Goal: Communication & Community: Share content

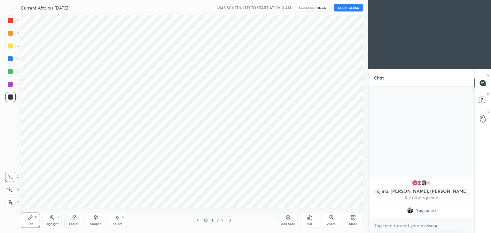
scroll to position [31777, 31627]
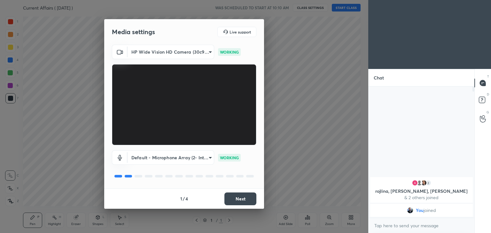
click at [244, 199] on button "Next" at bounding box center [240, 199] width 32 height 13
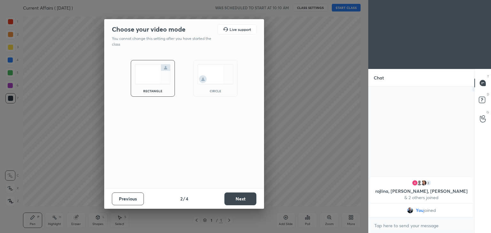
click at [245, 199] on button "Next" at bounding box center [240, 199] width 32 height 13
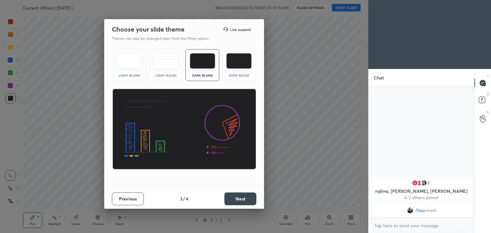
click at [246, 199] on button "Next" at bounding box center [240, 199] width 32 height 13
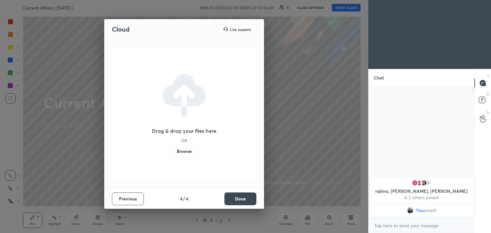
click at [237, 198] on button "Done" at bounding box center [240, 199] width 32 height 13
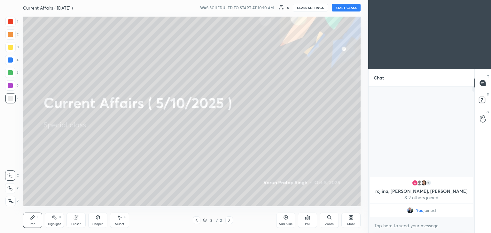
click at [346, 8] on button "START CLASS" at bounding box center [346, 8] width 29 height 8
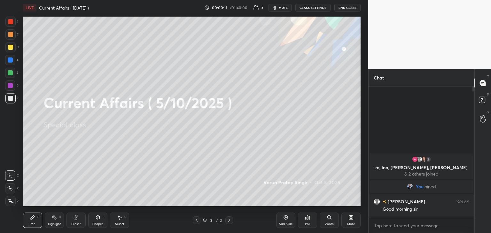
click at [353, 218] on icon at bounding box center [352, 219] width 2 height 2
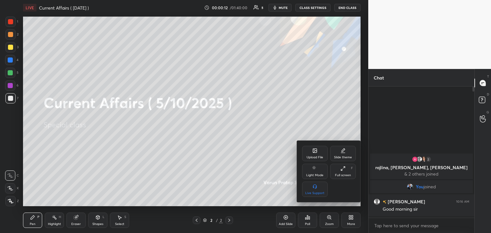
click at [313, 156] on div "Upload File" at bounding box center [315, 157] width 17 height 3
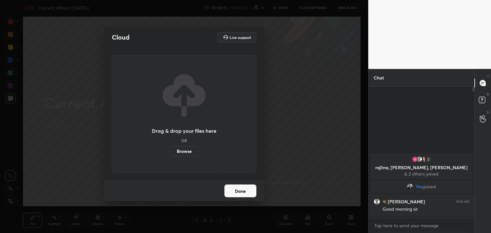
click at [191, 151] on label "Browse" at bounding box center [184, 151] width 28 height 10
click at [170, 151] on input "Browse" at bounding box center [170, 151] width 0 height 10
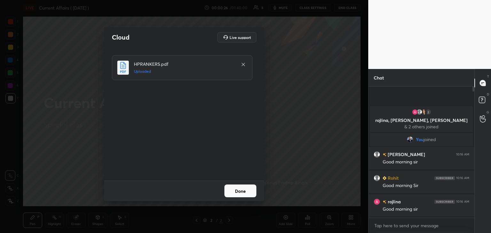
click at [240, 192] on button "Done" at bounding box center [240, 191] width 32 height 13
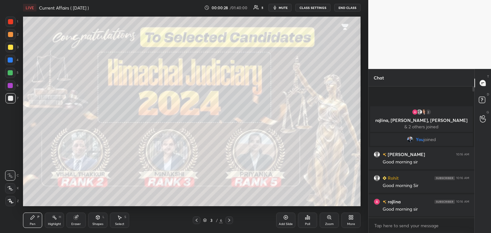
click at [230, 219] on icon at bounding box center [229, 220] width 5 height 5
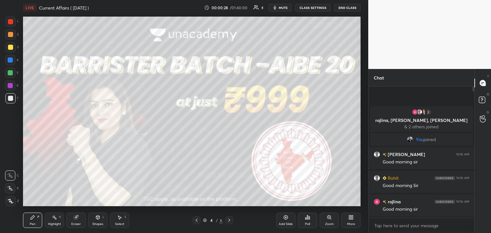
click at [230, 219] on icon at bounding box center [229, 220] width 5 height 5
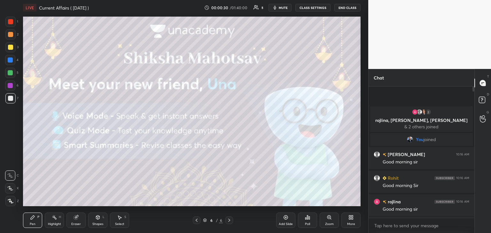
click at [285, 219] on icon at bounding box center [285, 217] width 5 height 5
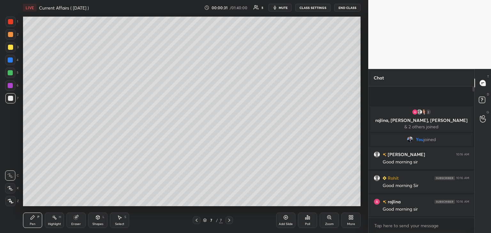
click at [347, 215] on div "More" at bounding box center [350, 220] width 19 height 15
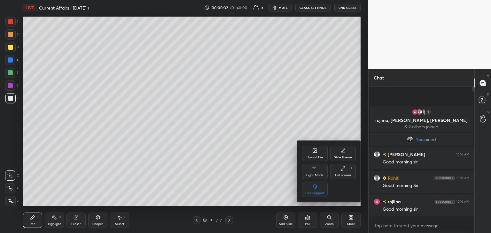
click at [317, 151] on icon at bounding box center [314, 150] width 5 height 5
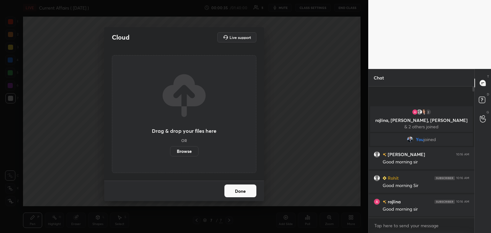
click at [183, 150] on label "Browse" at bounding box center [184, 151] width 28 height 10
click at [170, 150] on input "Browse" at bounding box center [170, 151] width 0 height 10
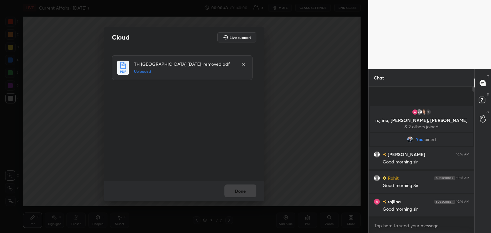
click at [246, 195] on button "Done" at bounding box center [240, 191] width 32 height 13
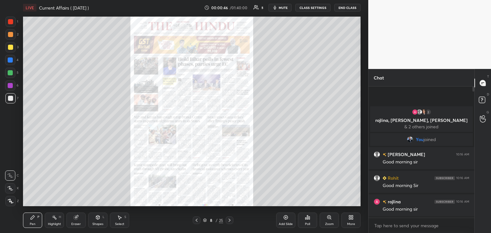
click at [205, 221] on icon at bounding box center [205, 221] width 4 height 4
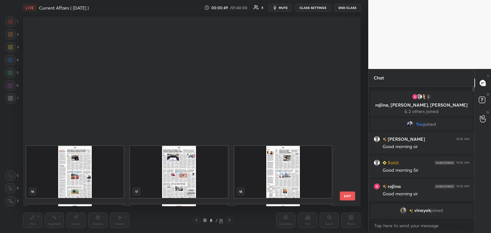
scroll to position [332, 0]
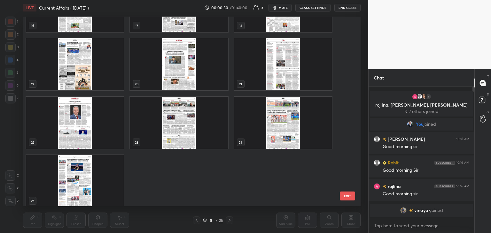
click at [95, 182] on div "grid" at bounding box center [75, 181] width 98 height 52
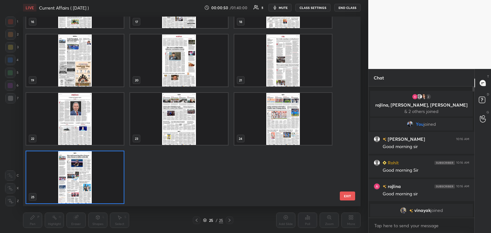
click at [94, 181] on div "13 14 15 16 17 18 19 20 21 22 23 24 25" at bounding box center [186, 112] width 326 height 190
click at [95, 180] on img "grid" at bounding box center [75, 178] width 98 height 52
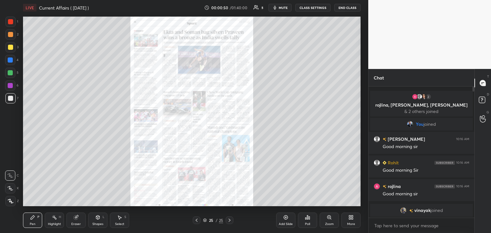
click at [98, 179] on img "grid" at bounding box center [75, 178] width 98 height 52
click at [286, 219] on icon at bounding box center [285, 217] width 5 height 5
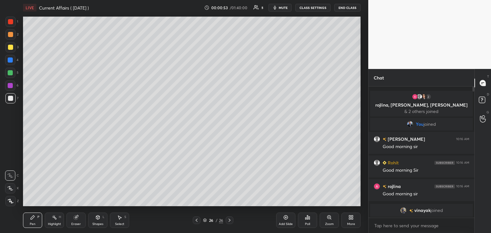
click at [351, 216] on icon at bounding box center [350, 217] width 5 height 5
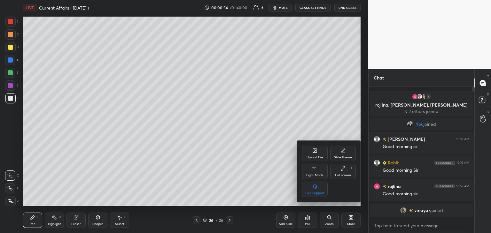
click at [316, 155] on div "Upload File" at bounding box center [315, 153] width 26 height 15
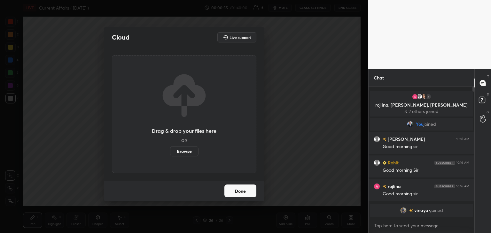
click at [181, 152] on label "Browse" at bounding box center [184, 151] width 28 height 10
click at [170, 152] on input "Browse" at bounding box center [170, 151] width 0 height 10
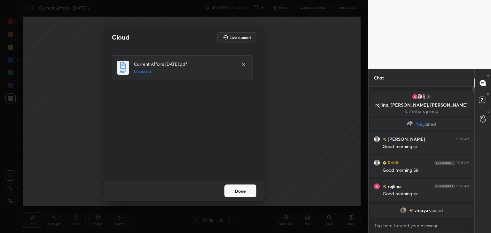
click at [247, 192] on button "Done" at bounding box center [240, 191] width 32 height 13
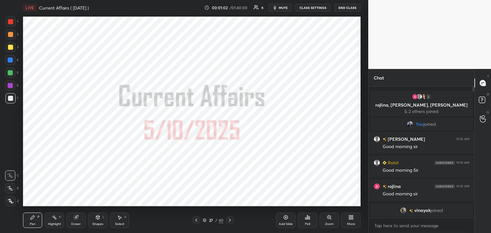
click at [206, 220] on icon at bounding box center [205, 221] width 4 height 4
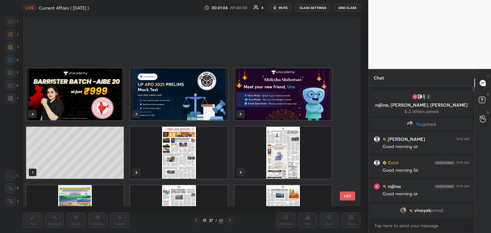
scroll to position [3, 0]
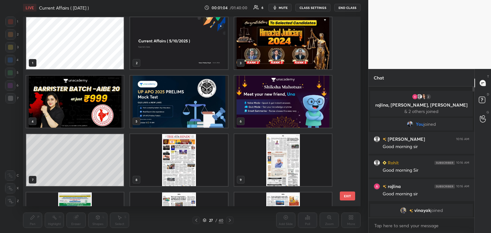
click at [298, 38] on img "grid" at bounding box center [283, 43] width 98 height 52
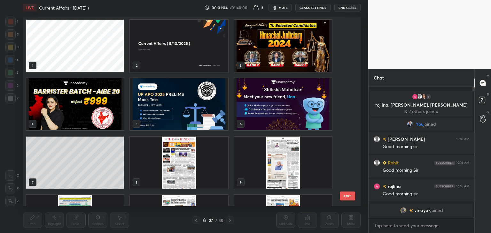
click at [298, 39] on img "grid" at bounding box center [283, 46] width 98 height 52
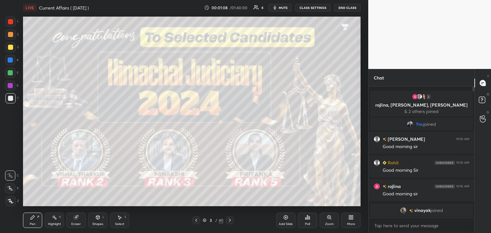
click at [284, 6] on span "mute" at bounding box center [283, 7] width 9 height 4
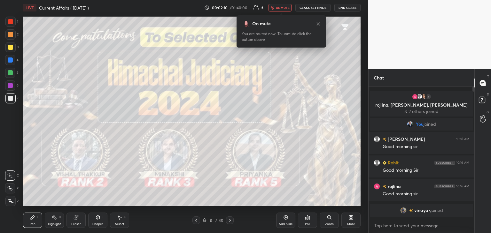
click at [281, 9] on span "unmute" at bounding box center [283, 7] width 14 height 4
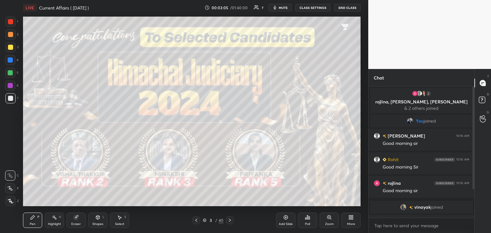
scroll to position [36, 0]
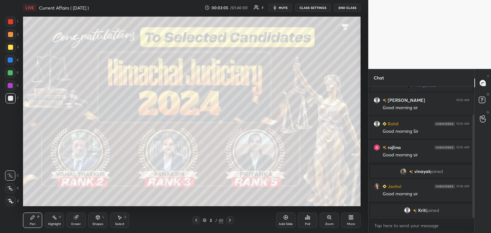
drag, startPoint x: 474, startPoint y: 121, endPoint x: 471, endPoint y: 167, distance: 46.1
click at [471, 167] on div at bounding box center [473, 152] width 4 height 131
click at [11, 22] on div at bounding box center [10, 21] width 5 height 5
click at [11, 202] on icon at bounding box center [10, 201] width 5 height 4
click at [229, 221] on icon at bounding box center [229, 220] width 5 height 5
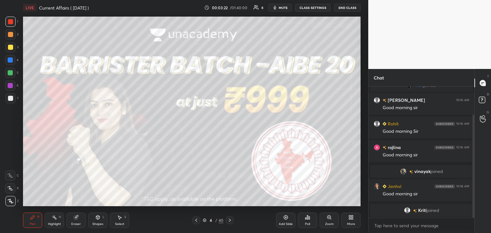
scroll to position [43, 0]
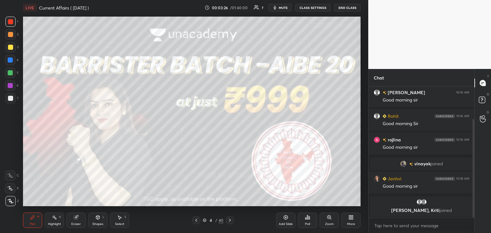
click at [231, 219] on icon at bounding box center [229, 220] width 5 height 5
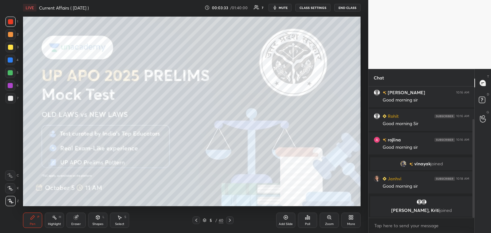
click at [230, 220] on icon at bounding box center [230, 220] width 2 height 3
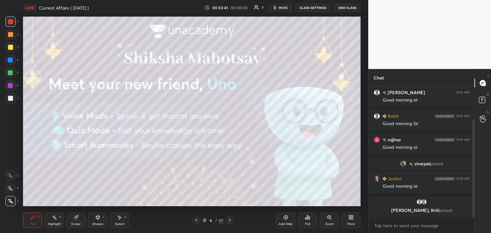
click at [229, 219] on icon at bounding box center [230, 220] width 2 height 3
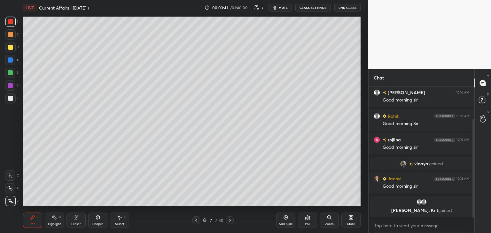
click at [229, 220] on icon at bounding box center [230, 220] width 2 height 3
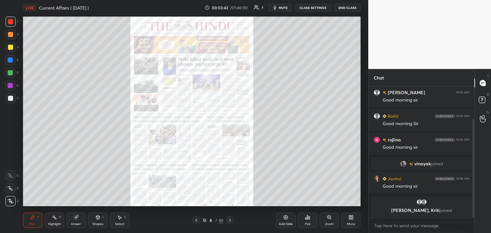
click at [328, 221] on div "Zoom" at bounding box center [329, 220] width 19 height 15
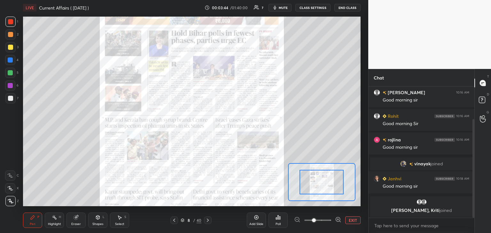
click at [338, 220] on icon at bounding box center [338, 220] width 0 height 2
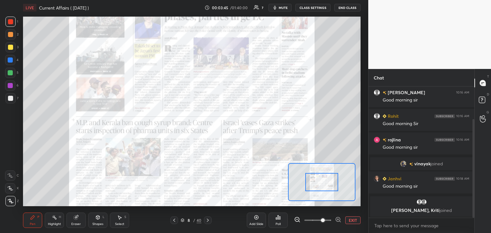
click at [337, 219] on icon at bounding box center [338, 220] width 6 height 6
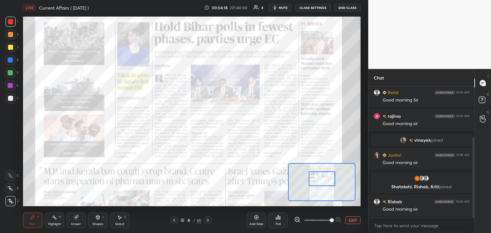
scroll to position [82, 0]
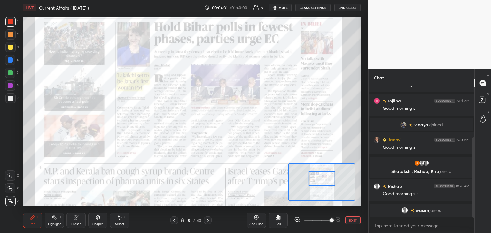
click at [182, 222] on icon at bounding box center [182, 221] width 3 height 1
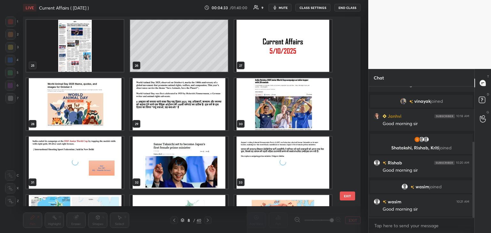
scroll to position [499, 0]
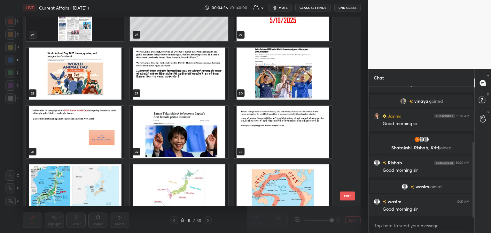
click at [181, 143] on img "grid" at bounding box center [179, 132] width 98 height 52
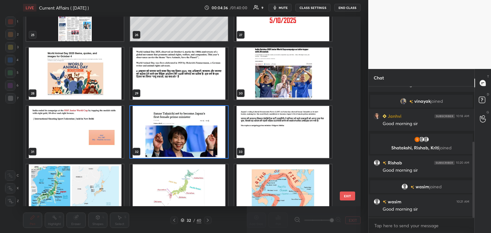
click at [184, 143] on img "grid" at bounding box center [179, 132] width 98 height 52
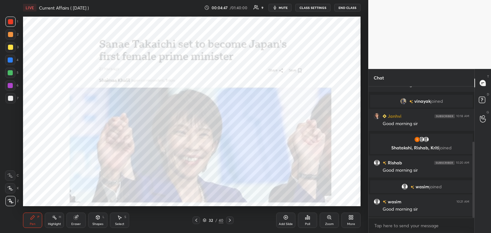
click at [231, 219] on icon at bounding box center [229, 220] width 5 height 5
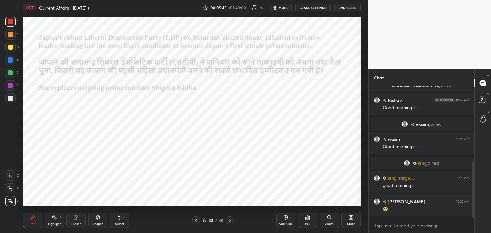
scroll to position [175, 0]
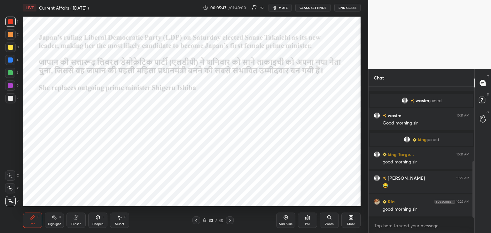
click at [230, 220] on icon at bounding box center [230, 220] width 2 height 3
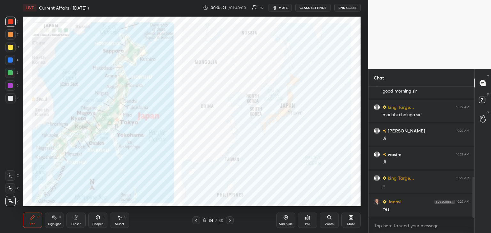
scroll to position [316, 0]
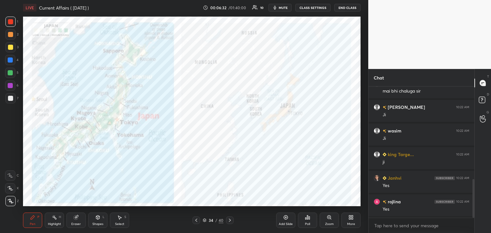
click at [75, 222] on div "Eraser" at bounding box center [75, 220] width 19 height 15
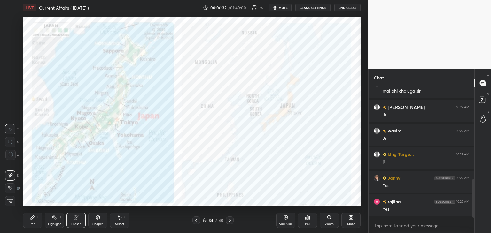
click at [9, 200] on span "Erase all" at bounding box center [10, 201] width 10 height 4
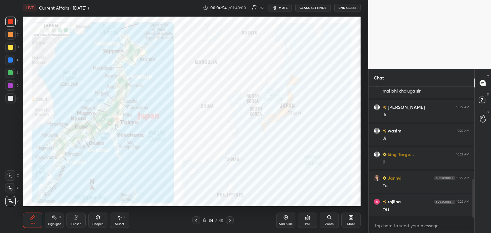
scroll to position [340, 0]
click at [230, 220] on icon at bounding box center [229, 220] width 5 height 5
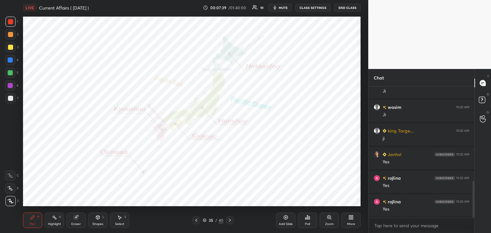
scroll to position [364, 0]
click at [11, 60] on div at bounding box center [10, 60] width 5 height 5
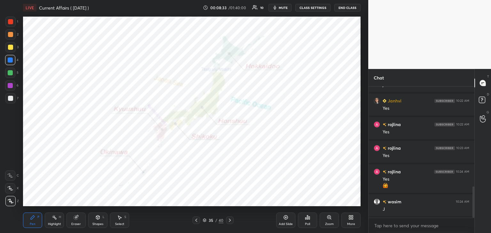
scroll to position [418, 0]
click at [11, 48] on div at bounding box center [10, 47] width 5 height 5
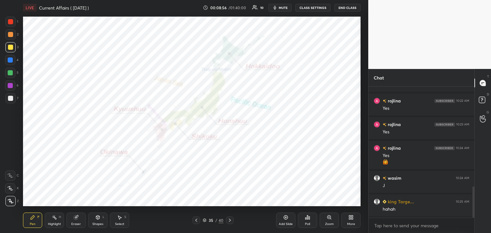
click at [10, 22] on div at bounding box center [10, 21] width 5 height 5
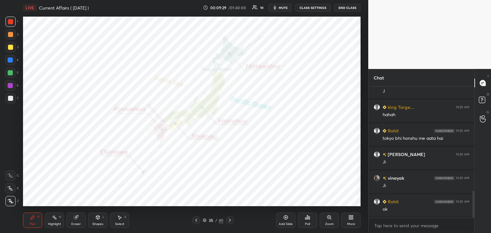
scroll to position [519, 0]
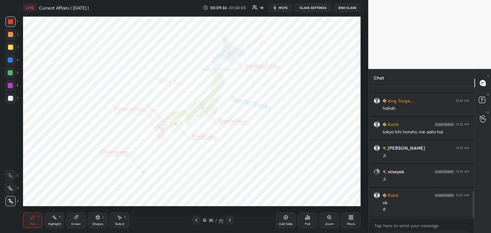
click at [196, 220] on icon at bounding box center [196, 220] width 2 height 3
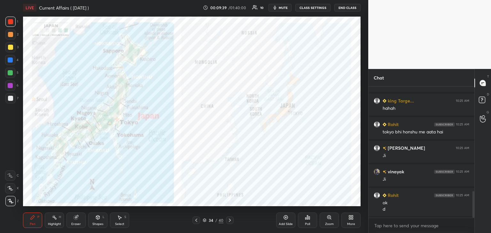
click at [10, 24] on div at bounding box center [10, 21] width 5 height 5
click at [231, 221] on icon at bounding box center [229, 220] width 5 height 5
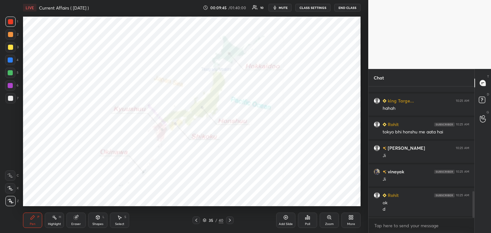
click at [8, 59] on div at bounding box center [10, 60] width 5 height 5
click at [197, 220] on icon at bounding box center [196, 220] width 5 height 5
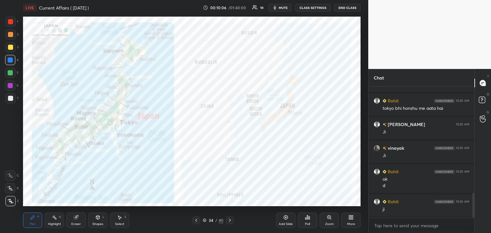
scroll to position [566, 0]
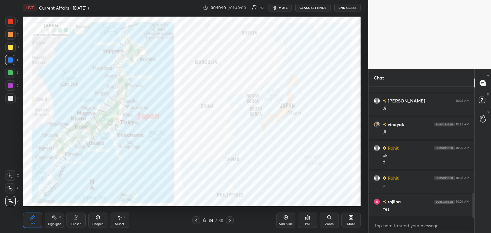
click at [288, 222] on div "Add Slide" at bounding box center [285, 220] width 19 height 15
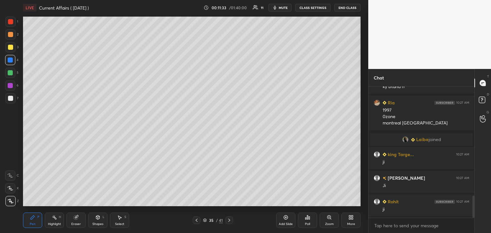
scroll to position [678, 0]
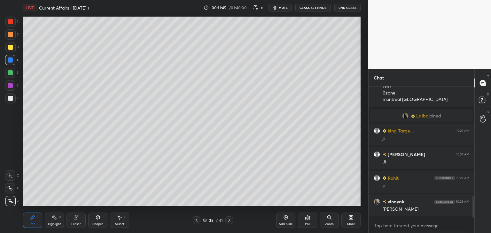
click at [197, 223] on icon at bounding box center [196, 220] width 5 height 5
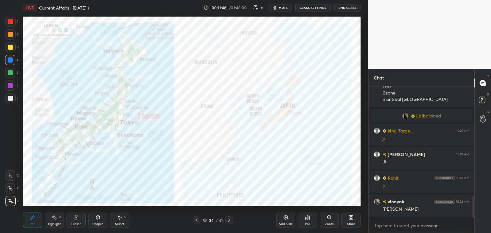
click at [9, 23] on div at bounding box center [10, 21] width 5 height 5
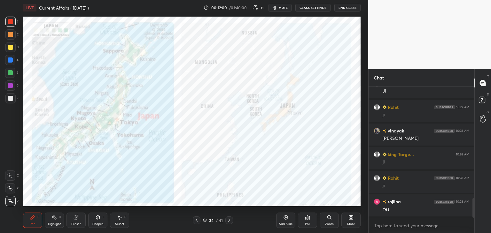
scroll to position [772, 0]
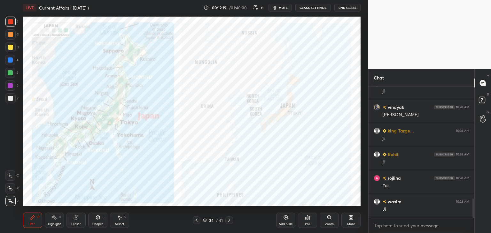
click at [77, 224] on div "Eraser" at bounding box center [76, 224] width 10 height 3
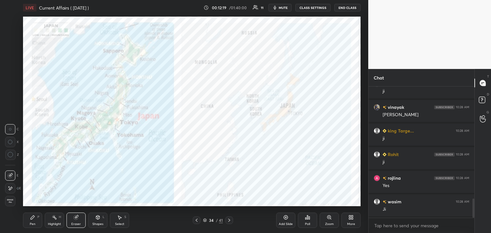
click at [13, 202] on span "Erase all" at bounding box center [10, 201] width 10 height 4
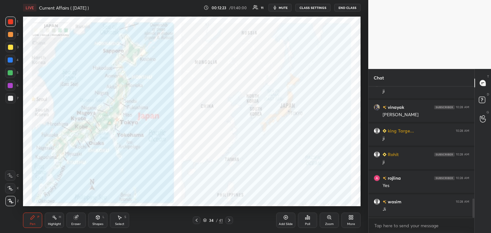
click at [10, 59] on div at bounding box center [10, 60] width 5 height 5
click at [8, 22] on div at bounding box center [10, 22] width 10 height 10
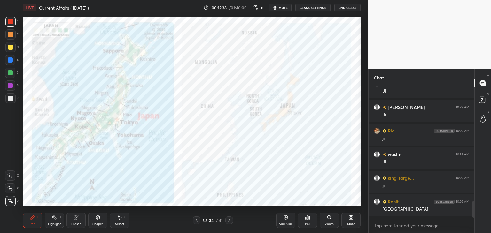
scroll to position [914, 0]
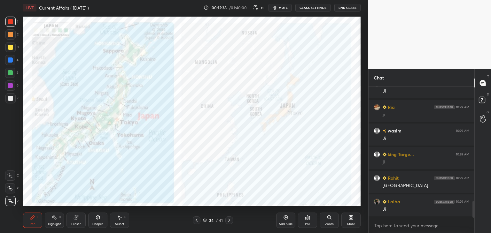
click at [288, 220] on icon at bounding box center [285, 217] width 5 height 5
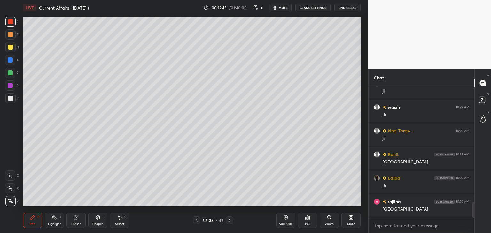
scroll to position [962, 0]
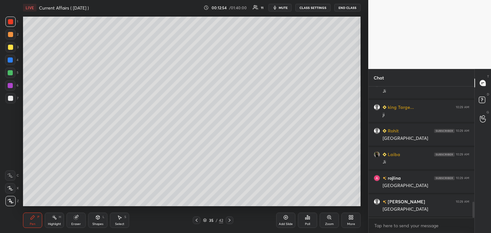
click at [197, 220] on icon at bounding box center [197, 220] width 2 height 3
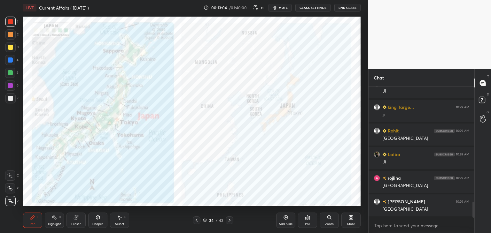
click at [76, 220] on icon at bounding box center [76, 217] width 5 height 5
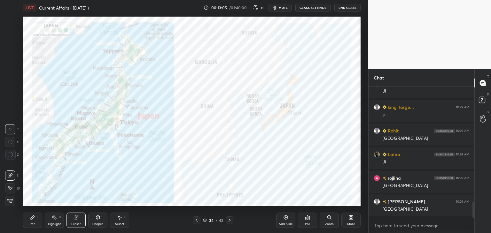
click at [13, 201] on span "Erase all" at bounding box center [10, 201] width 10 height 4
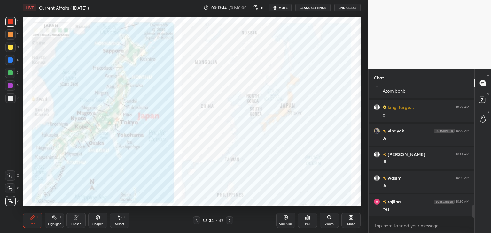
scroll to position [1222, 0]
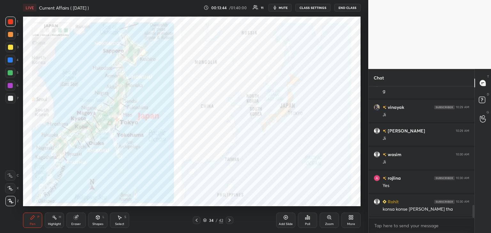
click at [75, 220] on div "Eraser" at bounding box center [75, 220] width 19 height 15
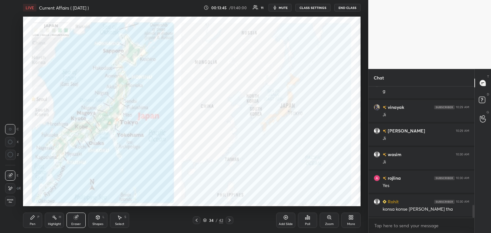
click at [8, 199] on div "Erase all" at bounding box center [10, 201] width 10 height 10
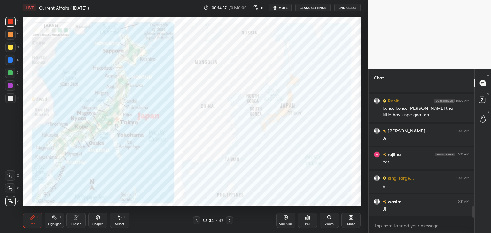
scroll to position [1347, 0]
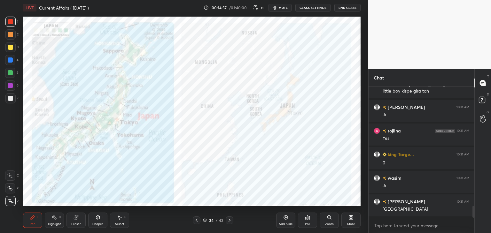
click at [287, 217] on icon at bounding box center [285, 217] width 5 height 5
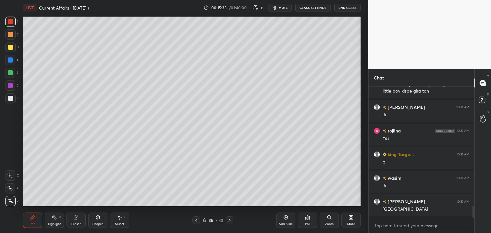
click at [194, 220] on icon at bounding box center [196, 220] width 5 height 5
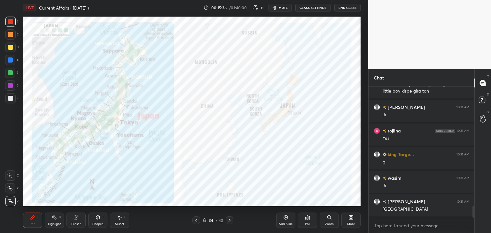
click at [75, 222] on div "Eraser" at bounding box center [75, 220] width 19 height 15
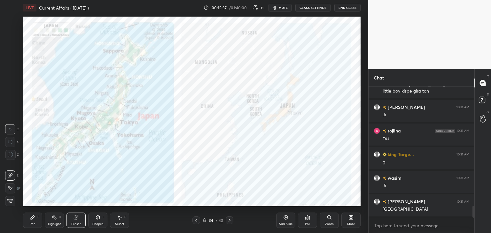
click at [12, 200] on span "Erase all" at bounding box center [10, 201] width 10 height 4
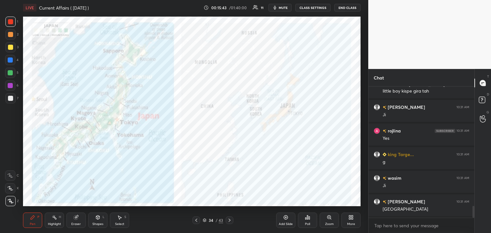
click at [11, 32] on div at bounding box center [10, 34] width 5 height 5
click at [10, 20] on div at bounding box center [10, 21] width 5 height 5
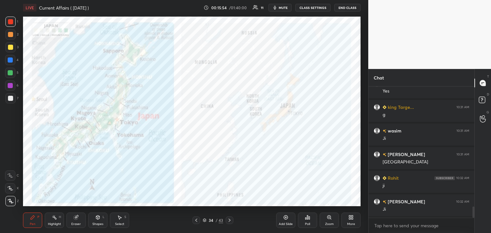
scroll to position [1418, 0]
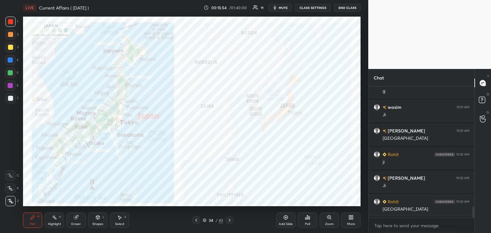
click at [290, 218] on div "Add Slide" at bounding box center [285, 220] width 19 height 15
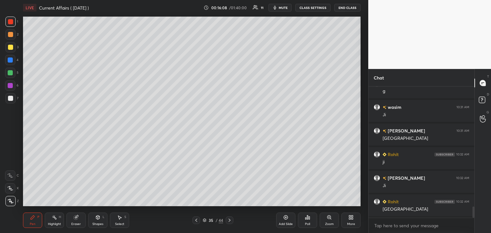
click at [12, 96] on div at bounding box center [10, 98] width 5 height 5
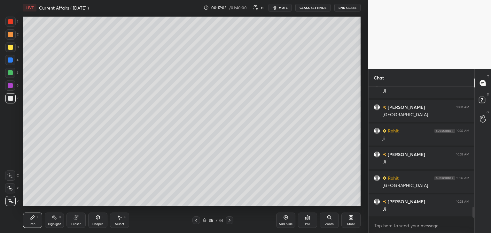
click at [196, 220] on icon at bounding box center [196, 220] width 2 height 3
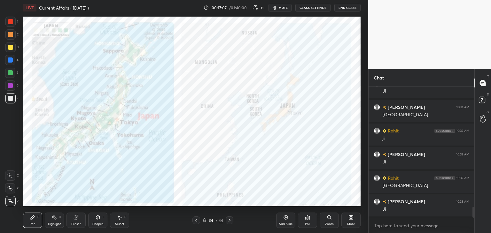
click at [77, 219] on icon at bounding box center [76, 218] width 4 height 4
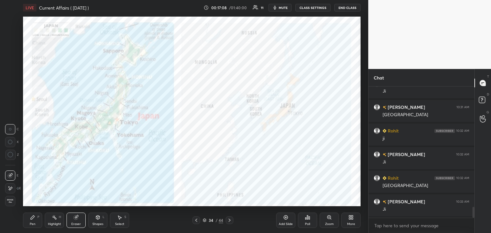
click at [12, 199] on span "Erase all" at bounding box center [10, 201] width 10 height 4
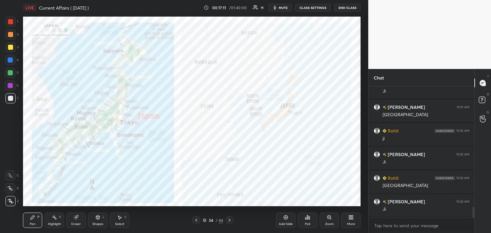
click at [11, 21] on div at bounding box center [10, 21] width 5 height 5
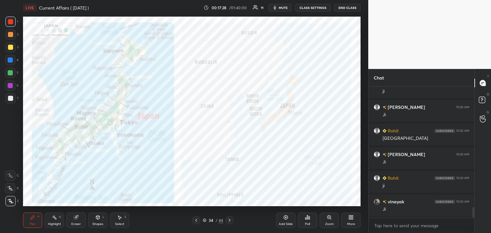
scroll to position [1512, 0]
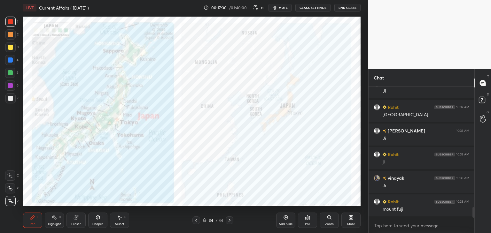
click at [285, 222] on div "Add Slide" at bounding box center [285, 220] width 19 height 15
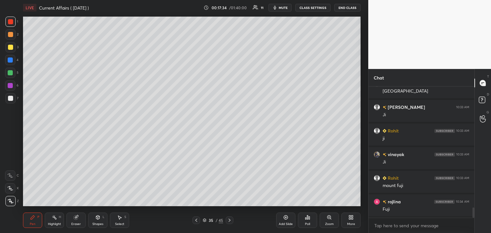
scroll to position [1559, 0]
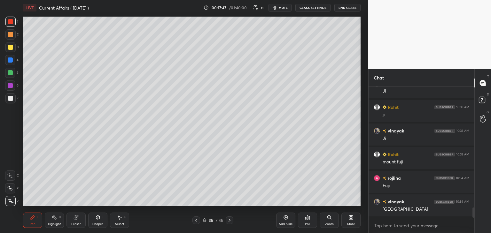
click at [9, 97] on div at bounding box center [10, 98] width 5 height 5
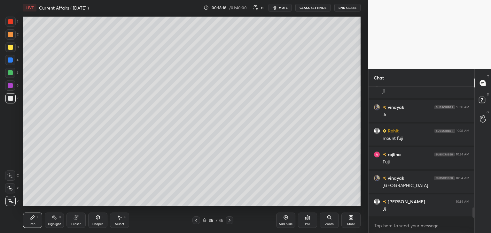
click at [288, 221] on div "Add Slide" at bounding box center [285, 220] width 19 height 15
click at [10, 22] on div at bounding box center [10, 21] width 5 height 5
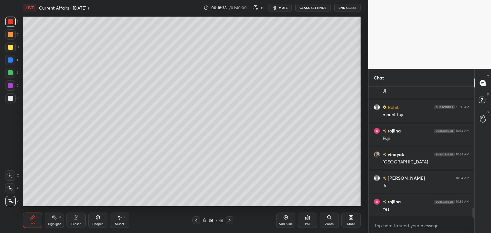
scroll to position [1630, 0]
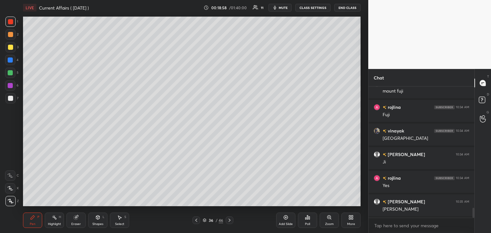
click at [12, 59] on div at bounding box center [10, 60] width 5 height 5
click at [285, 222] on div "Add Slide" at bounding box center [285, 220] width 19 height 15
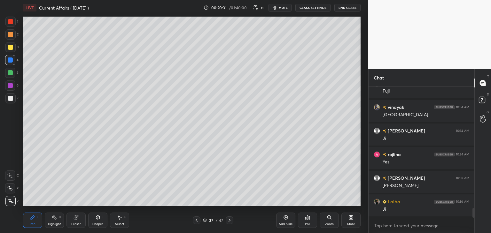
click at [12, 98] on div at bounding box center [10, 98] width 5 height 5
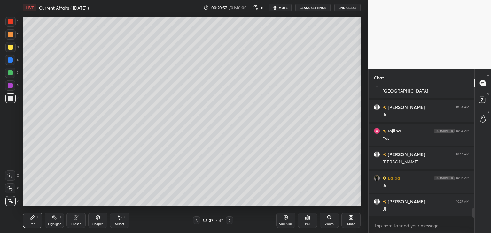
scroll to position [1701, 0]
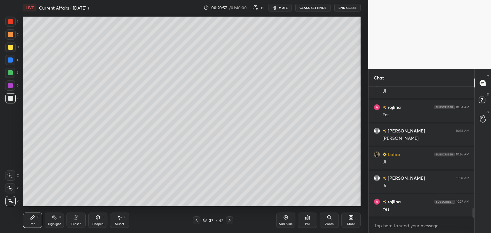
click at [197, 222] on icon at bounding box center [197, 220] width 2 height 3
click at [197, 221] on icon at bounding box center [196, 220] width 5 height 5
click at [198, 221] on icon at bounding box center [196, 220] width 5 height 5
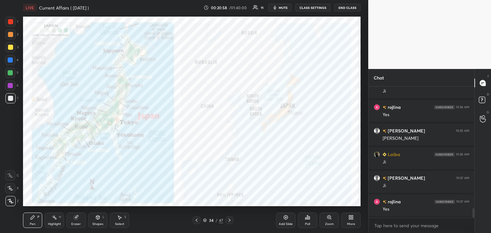
click at [198, 221] on icon at bounding box center [196, 220] width 5 height 5
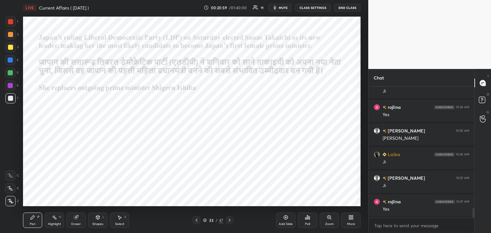
click at [230, 222] on icon at bounding box center [229, 220] width 5 height 5
click at [230, 221] on icon at bounding box center [229, 220] width 5 height 5
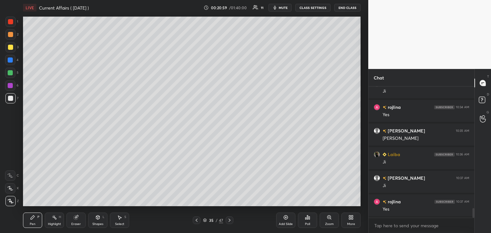
click at [230, 221] on icon at bounding box center [230, 220] width 2 height 3
click at [230, 220] on icon at bounding box center [229, 220] width 5 height 5
click at [229, 220] on icon at bounding box center [230, 220] width 2 height 3
click at [230, 218] on icon at bounding box center [229, 220] width 5 height 5
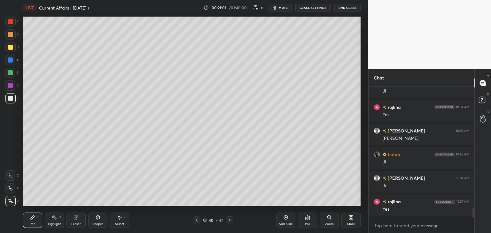
click at [230, 217] on div at bounding box center [230, 221] width 8 height 8
click at [231, 217] on div at bounding box center [230, 221] width 8 height 8
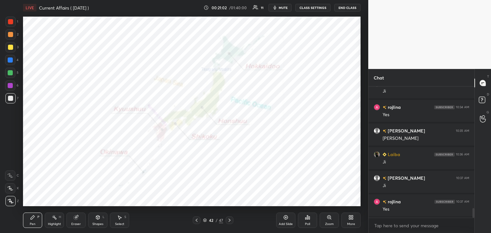
scroll to position [1725, 0]
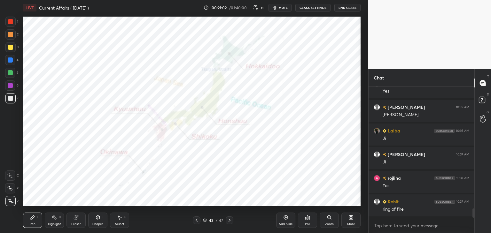
click at [231, 216] on div "Pen P Highlight H Eraser Shapes L Select S 42 / 47 Add Slide Poll Zoom More" at bounding box center [192, 221] width 338 height 26
click at [230, 219] on icon at bounding box center [229, 220] width 5 height 5
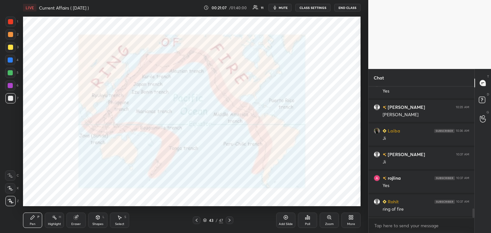
click at [11, 45] on div at bounding box center [10, 47] width 5 height 5
click at [12, 20] on div at bounding box center [10, 21] width 5 height 5
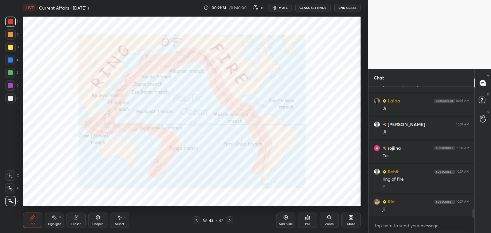
scroll to position [1779, 0]
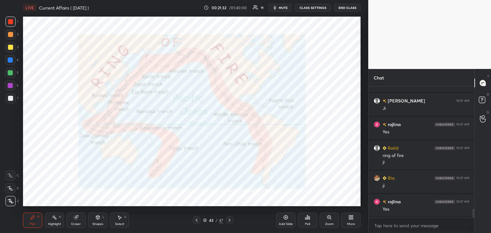
click at [9, 59] on div at bounding box center [10, 60] width 5 height 5
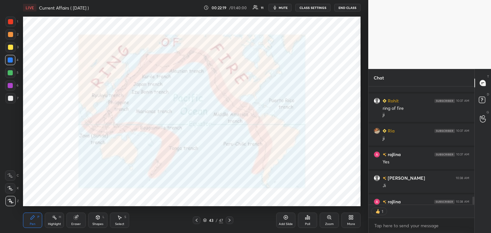
scroll to position [2, 2]
click at [229, 220] on icon at bounding box center [229, 220] width 5 height 5
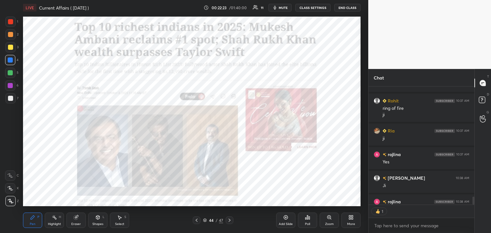
click at [195, 219] on icon at bounding box center [196, 220] width 5 height 5
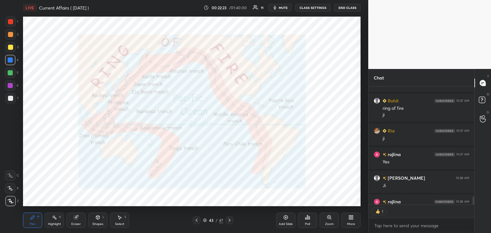
click at [196, 220] on icon at bounding box center [196, 220] width 5 height 5
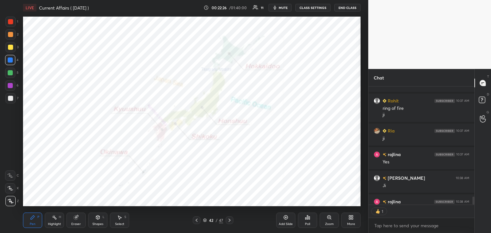
click at [291, 223] on div "Add Slide" at bounding box center [286, 224] width 14 height 3
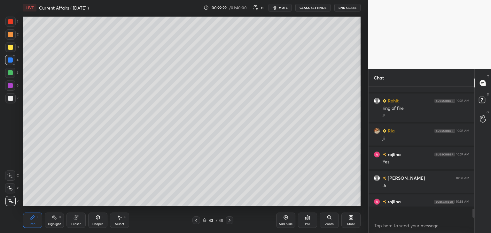
scroll to position [1826, 0]
click at [9, 98] on div at bounding box center [10, 98] width 5 height 5
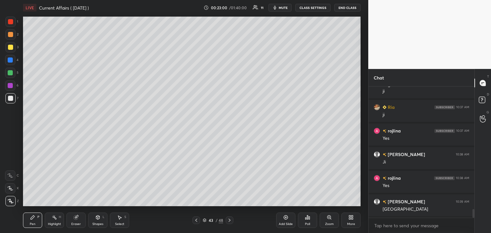
click at [12, 58] on div at bounding box center [10, 60] width 5 height 5
click at [11, 98] on div at bounding box center [10, 98] width 5 height 5
click at [10, 60] on div at bounding box center [10, 60] width 5 height 5
click at [77, 218] on icon at bounding box center [76, 218] width 4 height 4
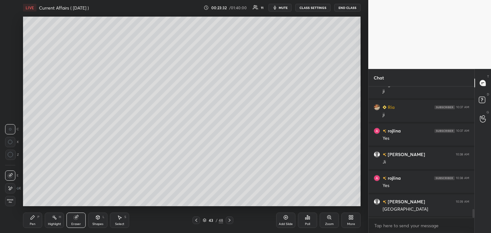
click at [33, 220] on icon at bounding box center [32, 217] width 5 height 5
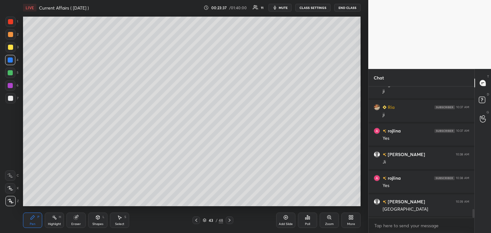
click at [12, 85] on div at bounding box center [10, 85] width 5 height 5
click at [11, 71] on div at bounding box center [10, 72] width 5 height 5
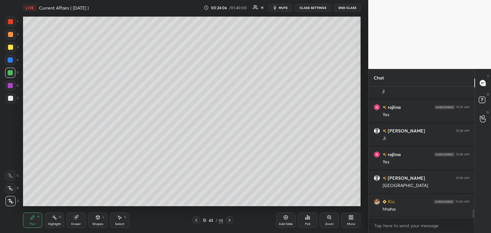
scroll to position [1897, 0]
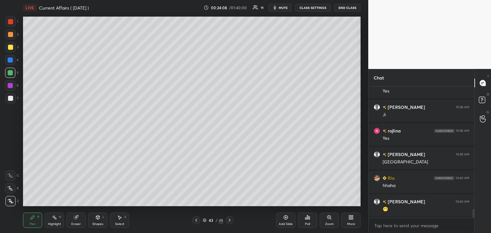
click at [14, 96] on div at bounding box center [10, 98] width 10 height 10
click at [286, 219] on icon at bounding box center [286, 218] width 4 height 4
click at [195, 220] on icon at bounding box center [196, 220] width 5 height 5
click at [230, 222] on icon at bounding box center [229, 220] width 5 height 5
click at [11, 21] on div at bounding box center [10, 21] width 5 height 5
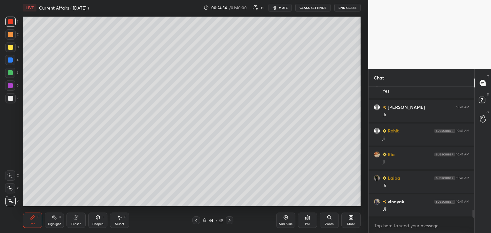
scroll to position [2063, 0]
click at [10, 98] on div at bounding box center [10, 98] width 5 height 5
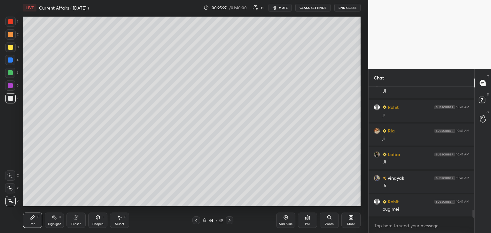
click at [11, 59] on div at bounding box center [10, 60] width 5 height 5
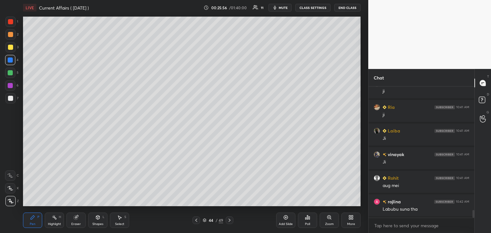
scroll to position [2093, 0]
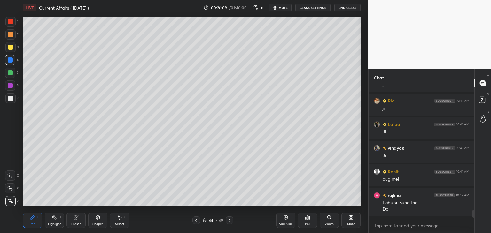
click at [8, 98] on div at bounding box center [10, 98] width 5 height 5
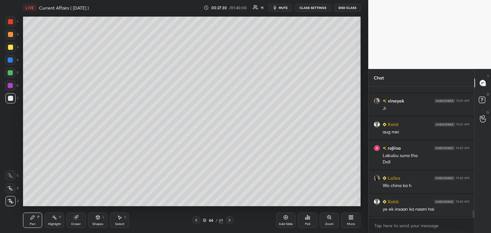
scroll to position [2164, 0]
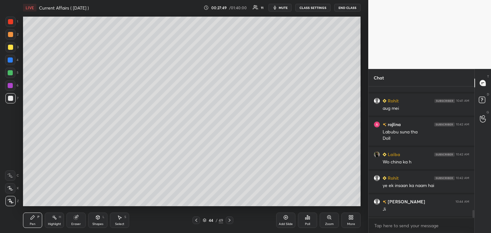
click at [229, 222] on icon at bounding box center [229, 220] width 5 height 5
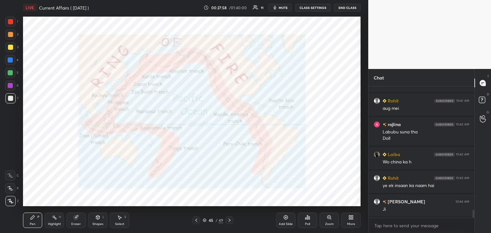
click at [203, 221] on icon at bounding box center [205, 221] width 4 height 4
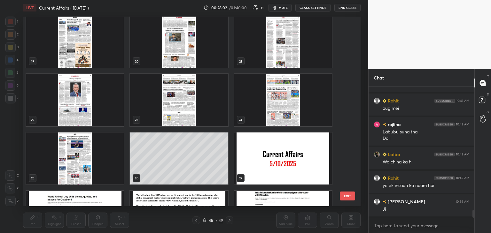
scroll to position [189, 0]
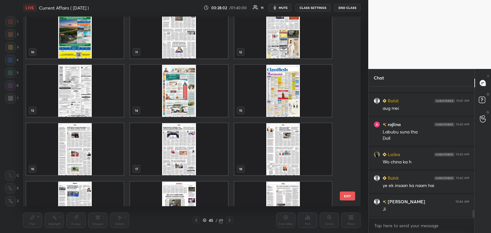
click at [349, 42] on div "7 8 9 10 11 12 13 14 15 16 17 18 19 20 21 EXIT" at bounding box center [192, 112] width 338 height 190
click at [349, 31] on div "7 8 9 10 11 12 13 14 15 16 17 18 19 20 21" at bounding box center [186, 112] width 326 height 190
click at [345, 33] on div "7 8 9 10 11 12 13 14 15 16 17 18 19 20 21" at bounding box center [186, 112] width 326 height 190
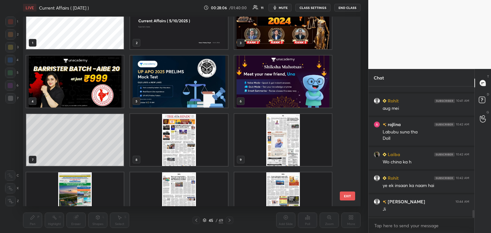
click at [174, 137] on img "grid" at bounding box center [179, 140] width 98 height 52
click at [176, 137] on img "grid" at bounding box center [179, 140] width 98 height 52
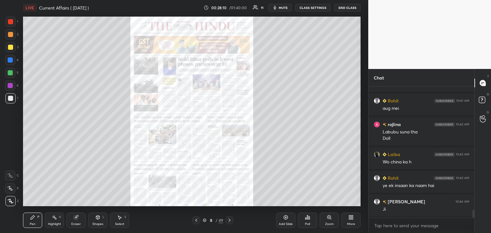
click at [329, 224] on div "Zoom" at bounding box center [329, 224] width 9 height 3
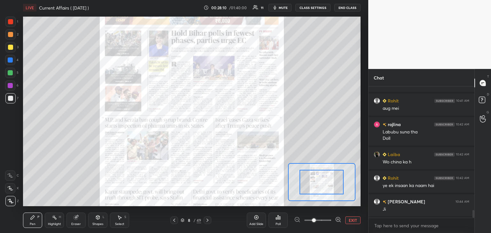
click at [337, 220] on icon at bounding box center [338, 220] width 6 height 6
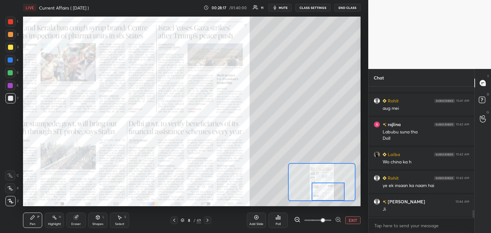
click at [207, 221] on icon at bounding box center [208, 220] width 2 height 3
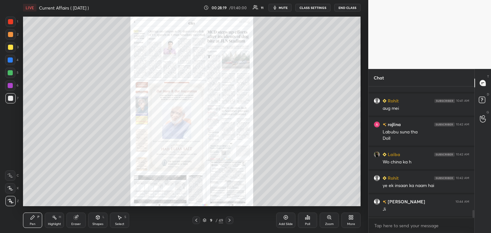
click at [335, 221] on div "Zoom" at bounding box center [329, 220] width 19 height 15
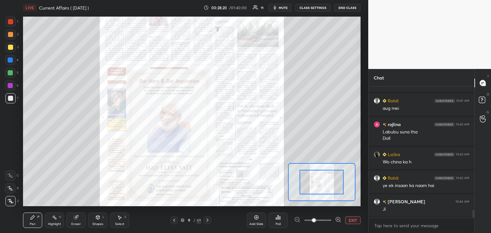
click at [339, 219] on icon at bounding box center [338, 220] width 6 height 6
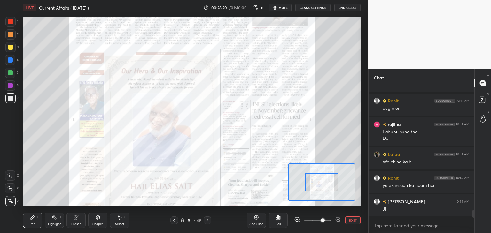
click at [338, 218] on icon at bounding box center [338, 220] width 6 height 6
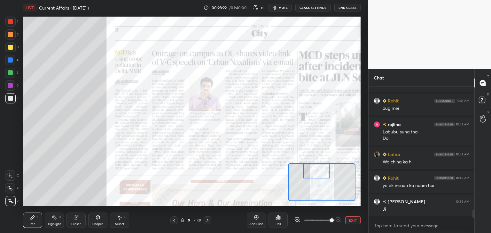
click at [6, 20] on div at bounding box center [10, 22] width 10 height 10
click at [257, 220] on icon at bounding box center [256, 218] width 4 height 4
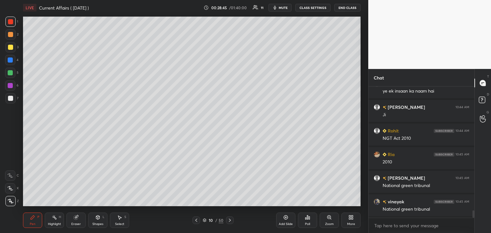
scroll to position [2282, 0]
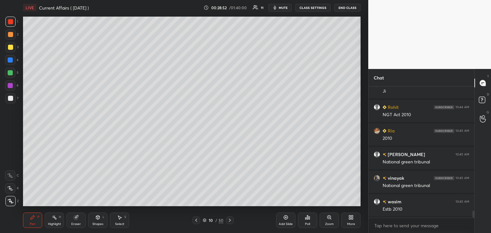
click at [10, 99] on div at bounding box center [10, 98] width 5 height 5
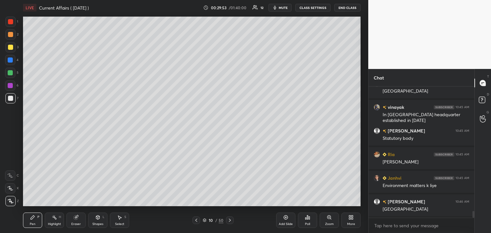
scroll to position [2448, 0]
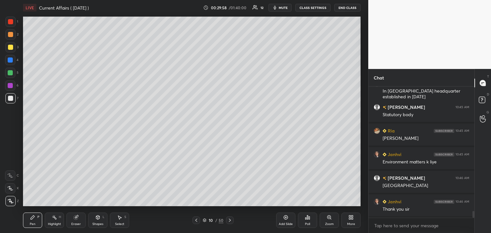
click at [12, 47] on div at bounding box center [10, 47] width 5 height 5
click at [285, 219] on icon at bounding box center [285, 217] width 5 height 5
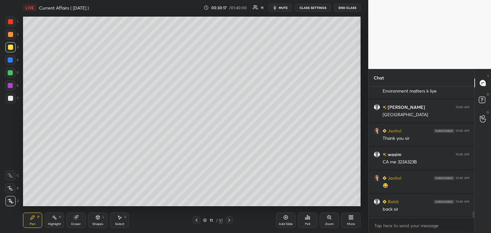
scroll to position [2542, 0]
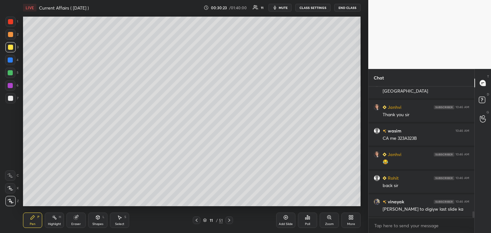
click at [198, 220] on icon at bounding box center [196, 220] width 5 height 5
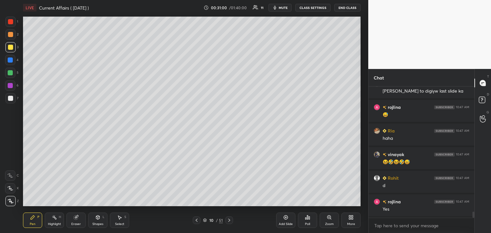
scroll to position [2, 2]
click at [230, 219] on icon at bounding box center [229, 220] width 5 height 5
click at [8, 97] on div at bounding box center [10, 98] width 5 height 5
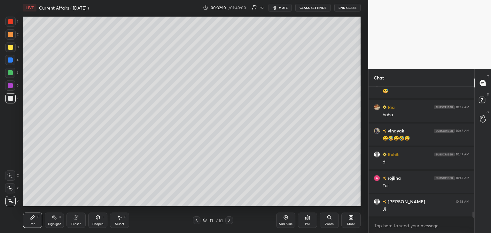
click at [286, 221] on div "Add Slide" at bounding box center [285, 220] width 19 height 15
click at [13, 86] on div at bounding box center [10, 86] width 10 height 10
click at [11, 73] on div at bounding box center [10, 72] width 5 height 5
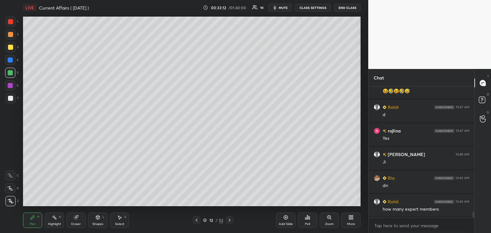
scroll to position [2755, 0]
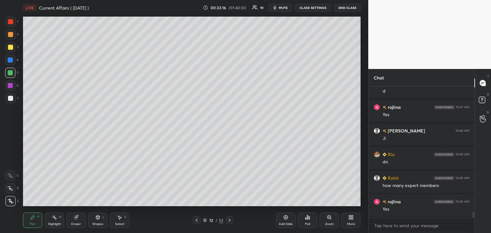
click at [11, 46] on div at bounding box center [10, 47] width 5 height 5
click at [285, 222] on div "Add Slide" at bounding box center [285, 220] width 19 height 15
click at [10, 97] on div at bounding box center [10, 98] width 5 height 5
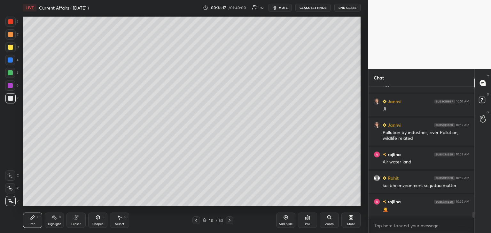
scroll to position [2909, 0]
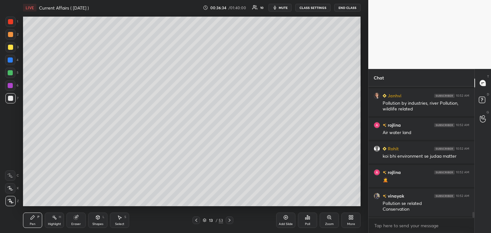
click at [285, 221] on div "Add Slide" at bounding box center [285, 220] width 19 height 15
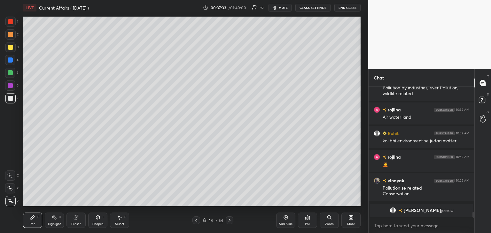
click at [309, 218] on icon at bounding box center [309, 218] width 1 height 3
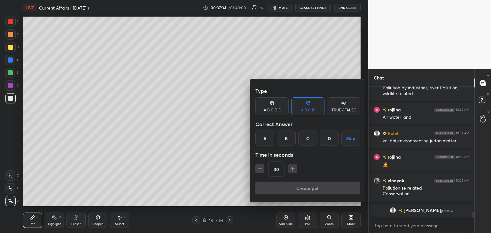
click at [326, 139] on div "D" at bounding box center [329, 138] width 19 height 15
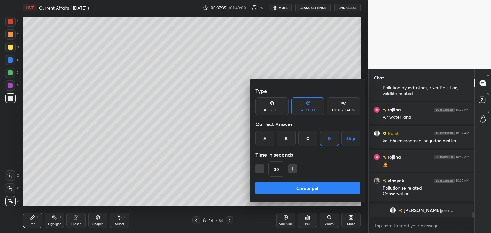
click at [303, 188] on button "Create poll" at bounding box center [307, 188] width 105 height 13
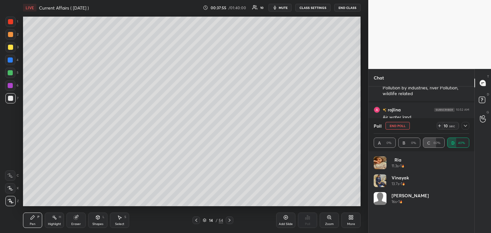
scroll to position [2177, 0]
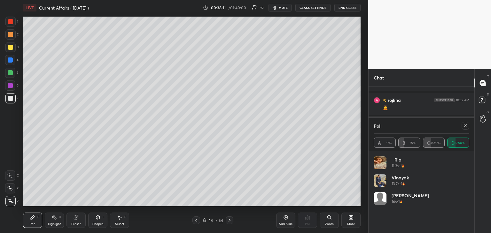
click at [466, 128] on icon at bounding box center [465, 125] width 5 height 5
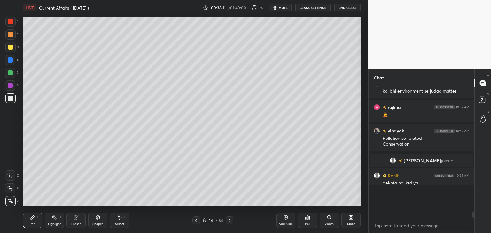
scroll to position [0, 0]
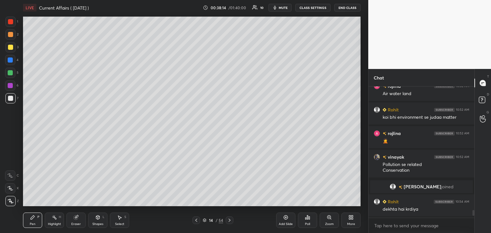
click at [10, 21] on div at bounding box center [10, 21] width 5 height 5
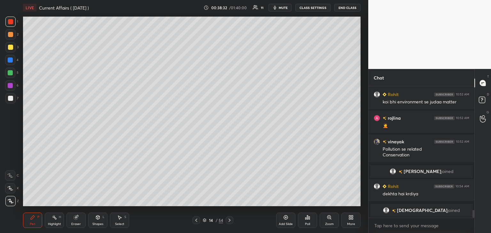
click at [285, 222] on div "Add Slide" at bounding box center [285, 220] width 19 height 15
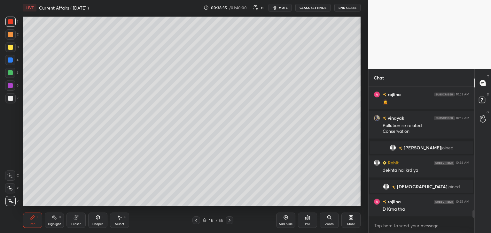
click at [73, 223] on div "Eraser" at bounding box center [76, 224] width 10 height 3
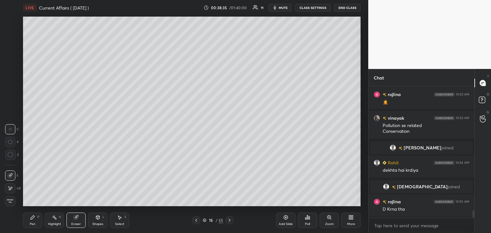
click at [11, 200] on span "Erase all" at bounding box center [10, 201] width 10 height 4
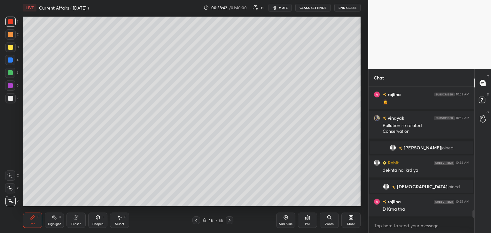
click at [197, 220] on icon at bounding box center [196, 220] width 5 height 5
click at [229, 219] on icon at bounding box center [229, 220] width 5 height 5
click at [10, 98] on div at bounding box center [10, 98] width 5 height 5
click at [9, 59] on div at bounding box center [10, 60] width 5 height 5
click at [10, 98] on div at bounding box center [10, 98] width 5 height 5
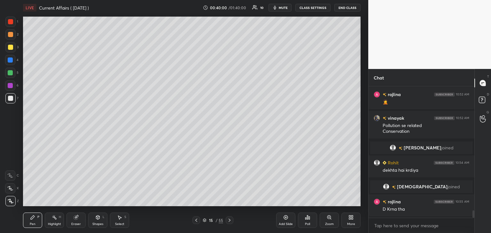
scroll to position [2199, 0]
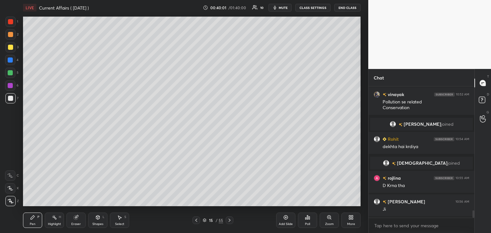
click at [10, 21] on div at bounding box center [10, 21] width 5 height 5
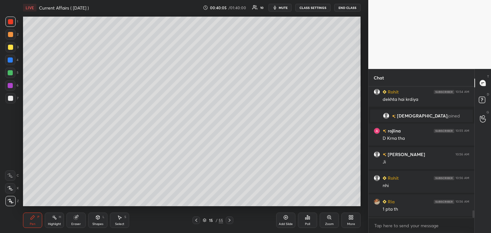
scroll to position [2270, 0]
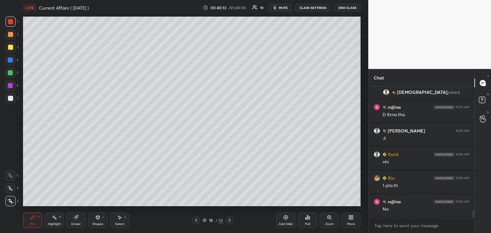
click at [13, 71] on div at bounding box center [10, 73] width 10 height 10
click at [10, 46] on div at bounding box center [10, 47] width 5 height 5
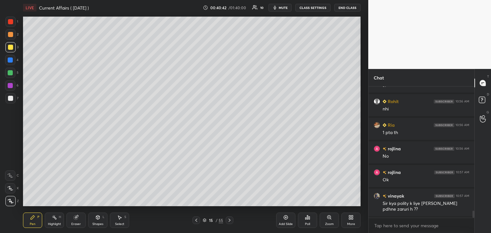
click at [195, 221] on icon at bounding box center [196, 220] width 5 height 5
click at [196, 220] on icon at bounding box center [196, 220] width 5 height 5
click at [197, 220] on icon at bounding box center [196, 220] width 5 height 5
click at [197, 221] on icon at bounding box center [196, 220] width 5 height 5
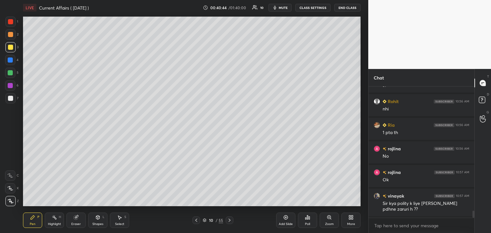
click at [197, 220] on icon at bounding box center [196, 220] width 5 height 5
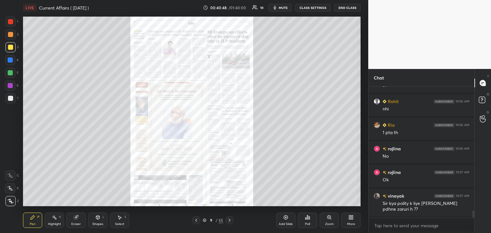
click at [230, 221] on icon at bounding box center [229, 220] width 5 height 5
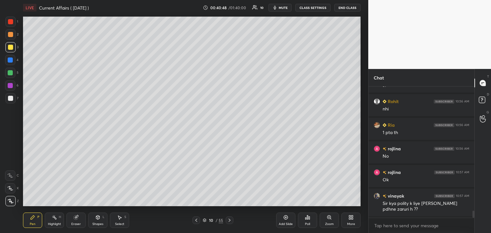
click at [230, 221] on icon at bounding box center [230, 220] width 2 height 3
click at [230, 221] on icon at bounding box center [229, 220] width 5 height 5
click at [230, 220] on icon at bounding box center [229, 220] width 5 height 5
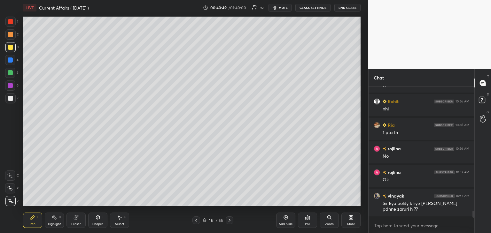
click at [230, 221] on icon at bounding box center [230, 220] width 2 height 3
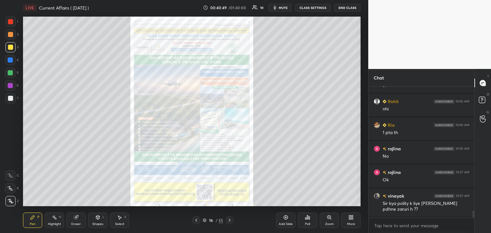
click at [230, 221] on icon at bounding box center [230, 220] width 2 height 3
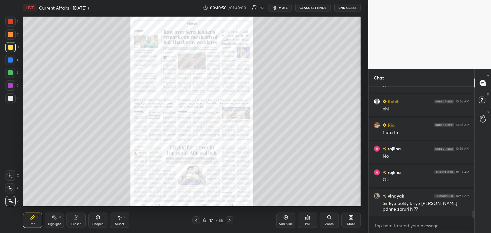
click at [195, 220] on icon at bounding box center [196, 220] width 5 height 5
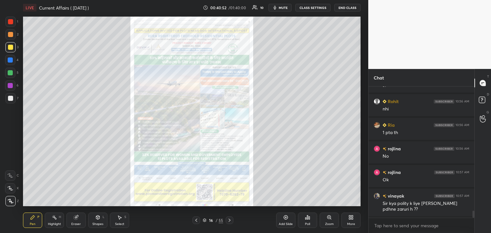
click at [230, 220] on icon at bounding box center [229, 220] width 5 height 5
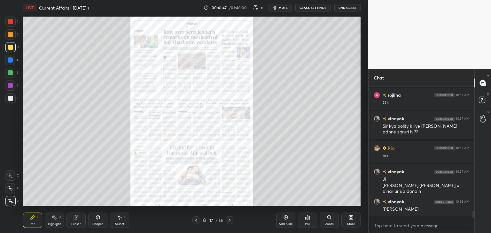
scroll to position [2424, 0]
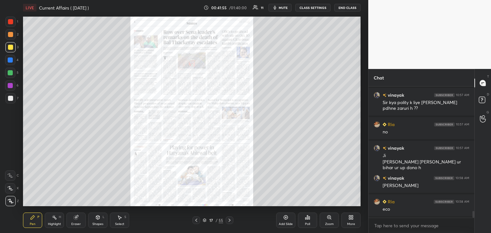
click at [74, 218] on icon at bounding box center [76, 218] width 4 height 4
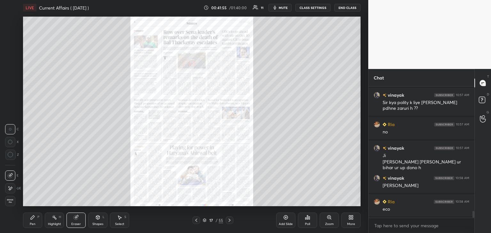
click at [12, 199] on span "Erase all" at bounding box center [10, 201] width 10 height 4
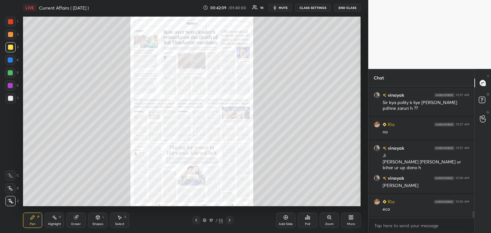
click at [230, 221] on icon at bounding box center [229, 220] width 5 height 5
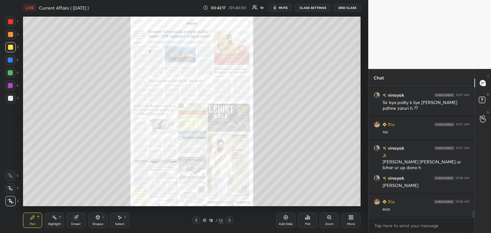
click at [229, 220] on icon at bounding box center [230, 220] width 2 height 3
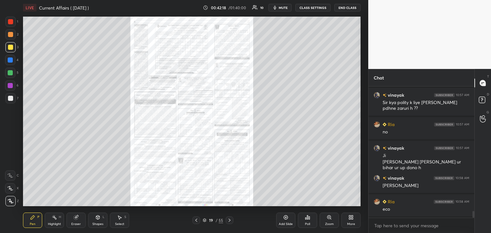
click at [229, 220] on icon at bounding box center [230, 220] width 2 height 3
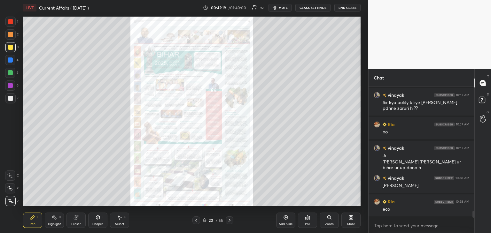
click at [229, 219] on icon at bounding box center [229, 220] width 5 height 5
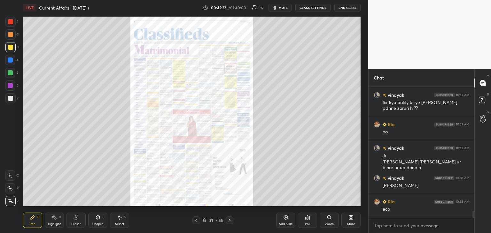
click at [198, 220] on icon at bounding box center [196, 220] width 5 height 5
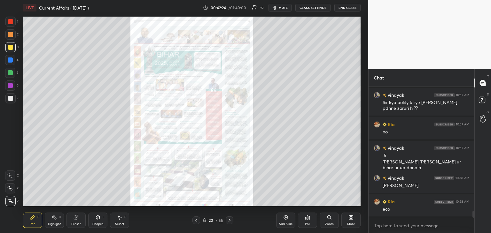
click at [327, 220] on icon at bounding box center [329, 217] width 5 height 5
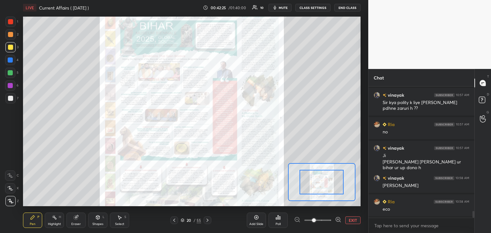
click at [335, 220] on icon at bounding box center [338, 220] width 6 height 6
click at [336, 219] on icon at bounding box center [338, 220] width 4 height 4
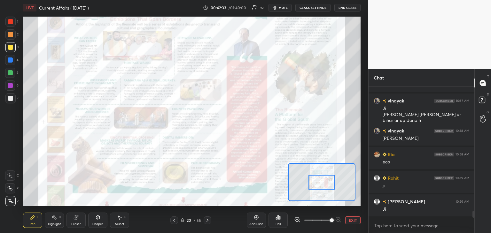
scroll to position [2495, 0]
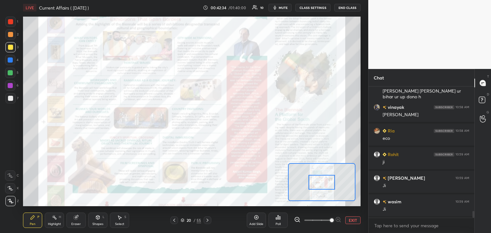
click at [8, 21] on div at bounding box center [10, 21] width 5 height 5
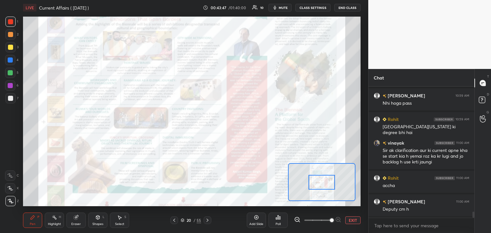
scroll to position [2743, 0]
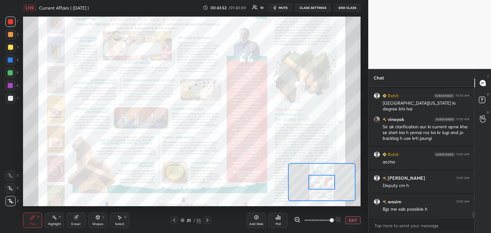
click at [260, 221] on div "Add Slide" at bounding box center [256, 220] width 19 height 15
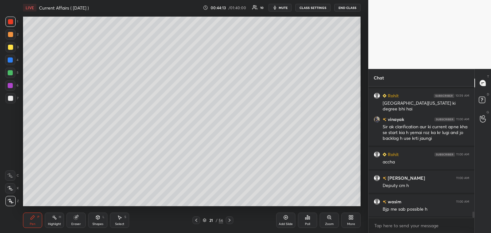
scroll to position [2767, 0]
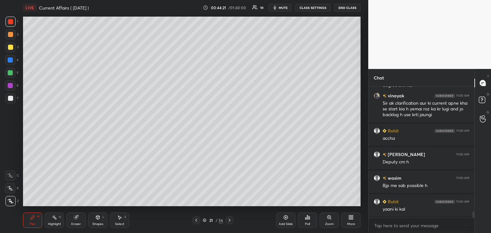
click at [12, 98] on div at bounding box center [10, 98] width 5 height 5
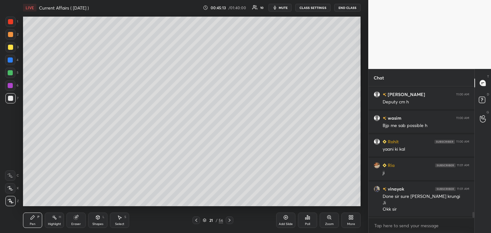
scroll to position [2850, 0]
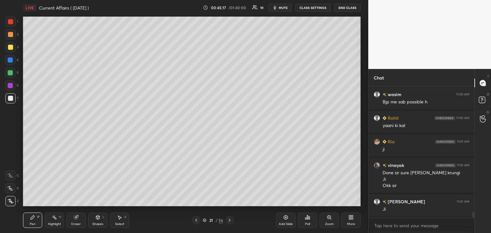
click at [196, 220] on icon at bounding box center [196, 220] width 2 height 3
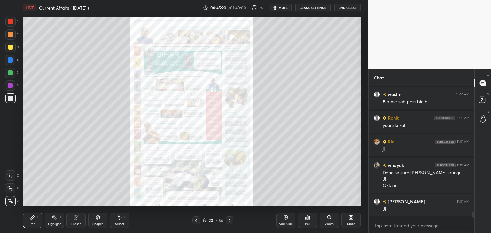
click at [231, 220] on icon at bounding box center [229, 220] width 5 height 5
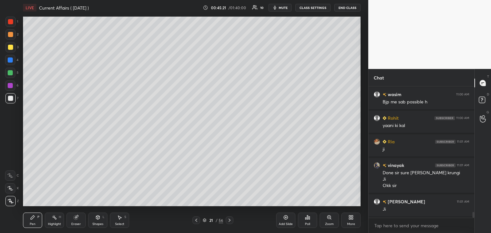
click at [231, 221] on icon at bounding box center [229, 220] width 5 height 5
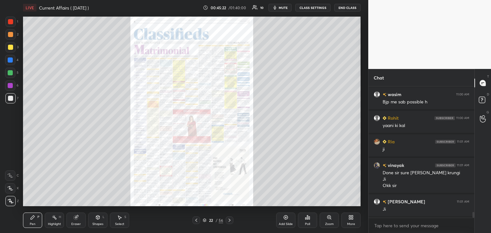
click at [231, 221] on icon at bounding box center [229, 220] width 5 height 5
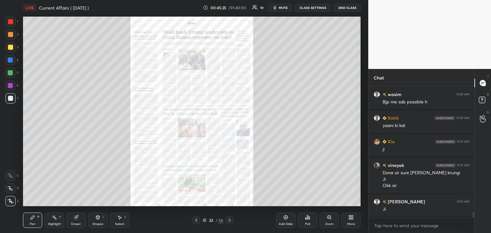
scroll to position [2874, 0]
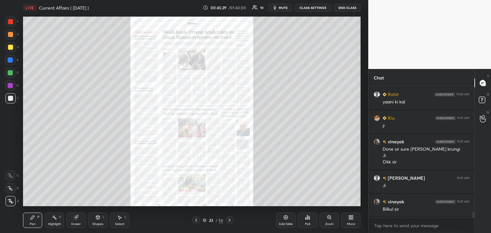
click at [230, 220] on icon at bounding box center [229, 220] width 5 height 5
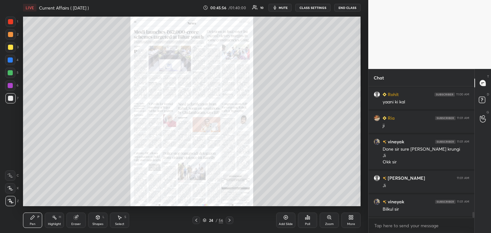
click at [229, 220] on icon at bounding box center [229, 220] width 5 height 5
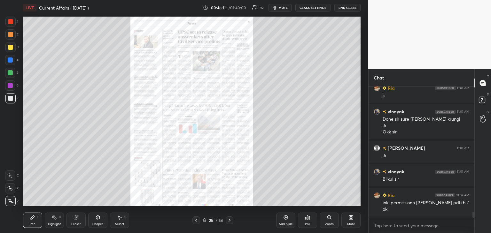
scroll to position [2928, 0]
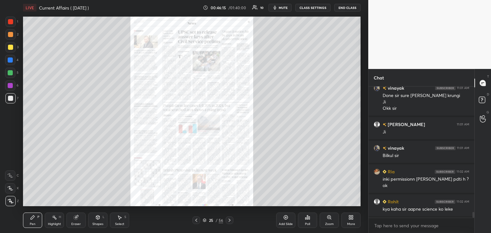
click at [285, 221] on div "Add Slide" at bounding box center [285, 220] width 19 height 15
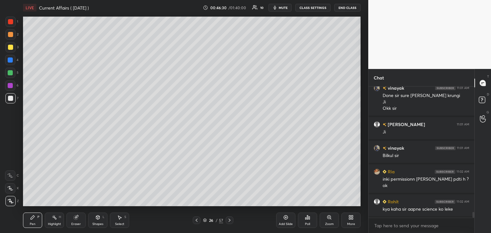
scroll to position [2951, 0]
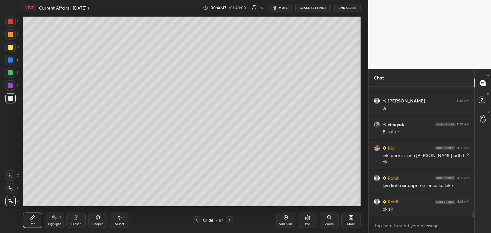
click at [196, 220] on icon at bounding box center [196, 220] width 5 height 5
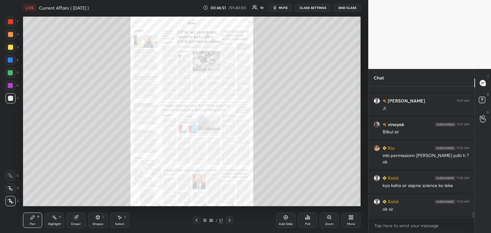
click at [333, 219] on div "Zoom" at bounding box center [329, 220] width 19 height 15
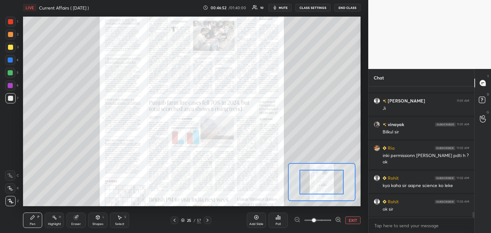
click at [338, 218] on icon at bounding box center [338, 220] width 6 height 6
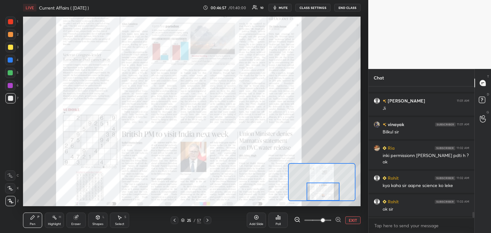
click at [206, 220] on icon at bounding box center [207, 220] width 5 height 5
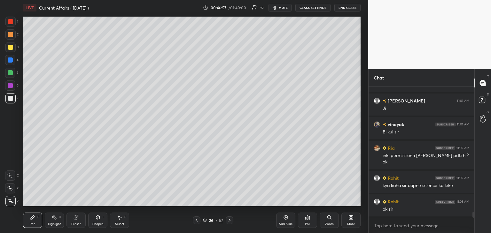
click at [231, 219] on icon at bounding box center [229, 220] width 5 height 5
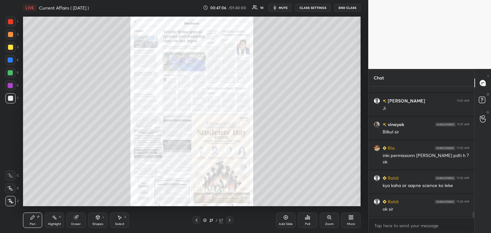
click at [229, 221] on icon at bounding box center [229, 220] width 5 height 5
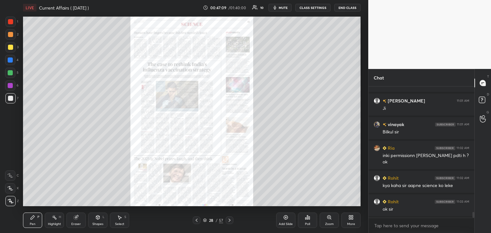
click at [229, 220] on icon at bounding box center [230, 220] width 2 height 3
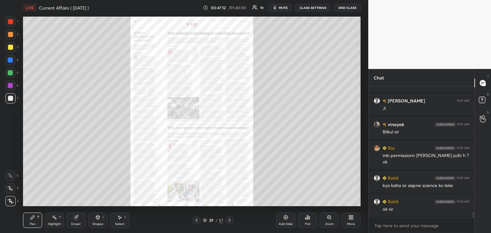
click at [229, 220] on icon at bounding box center [229, 220] width 5 height 5
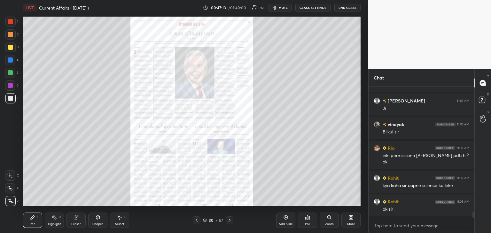
click at [228, 220] on icon at bounding box center [229, 220] width 5 height 5
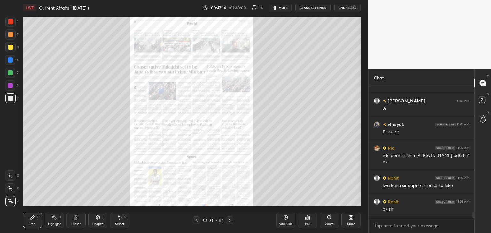
click at [228, 220] on icon at bounding box center [229, 220] width 5 height 5
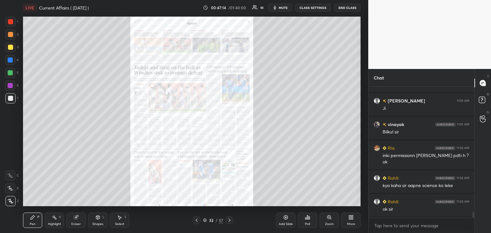
click at [228, 220] on icon at bounding box center [229, 220] width 5 height 5
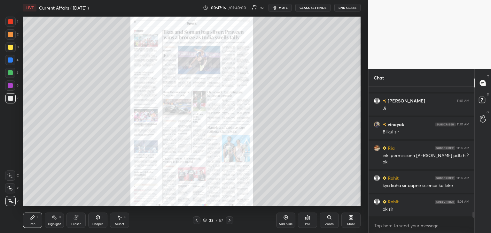
click at [229, 221] on icon at bounding box center [229, 220] width 5 height 5
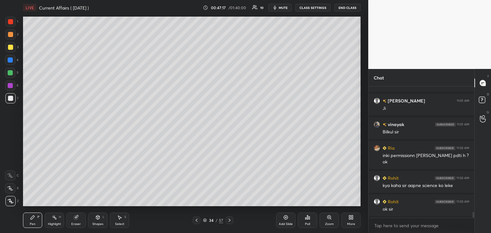
click at [228, 220] on icon at bounding box center [229, 220] width 5 height 5
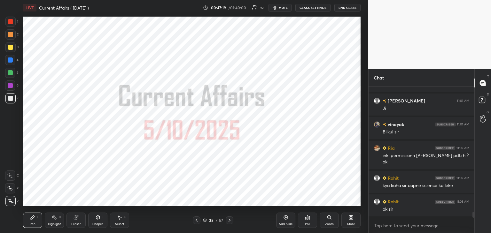
click at [230, 220] on icon at bounding box center [230, 220] width 2 height 3
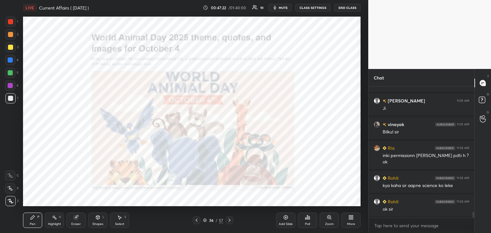
click at [5, 20] on div "1 2 3 4 5 6 7 C X Z C X Z E E Erase all H H" at bounding box center [10, 112] width 20 height 190
click at [11, 24] on div at bounding box center [10, 21] width 5 height 5
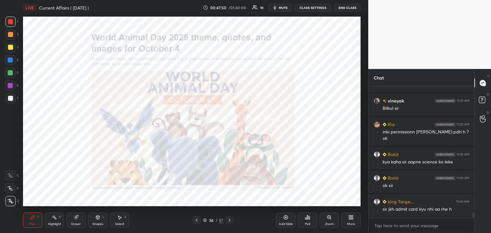
click at [230, 220] on icon at bounding box center [229, 220] width 5 height 5
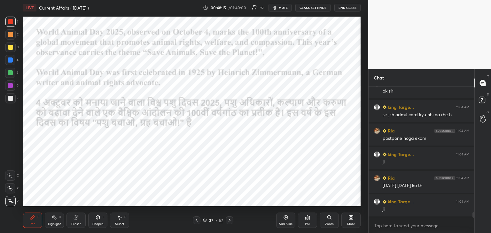
scroll to position [3093, 0]
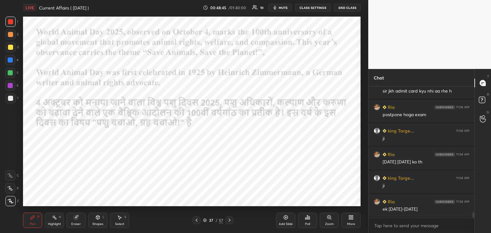
click at [229, 220] on icon at bounding box center [230, 220] width 2 height 3
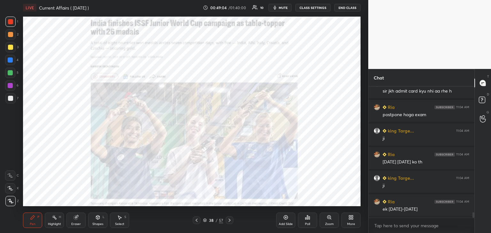
click at [229, 220] on icon at bounding box center [229, 220] width 5 height 5
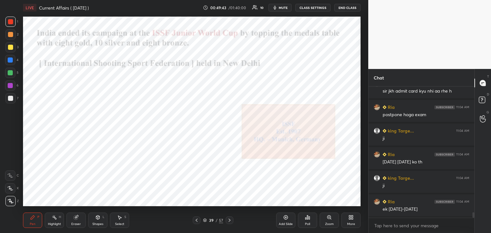
scroll to position [3109, 0]
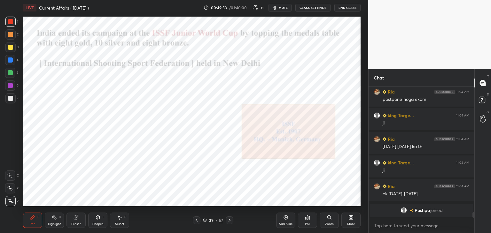
click at [230, 220] on icon at bounding box center [229, 220] width 5 height 5
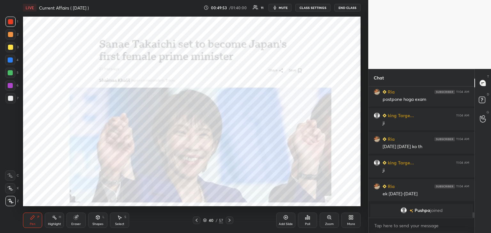
click at [231, 220] on icon at bounding box center [229, 220] width 5 height 5
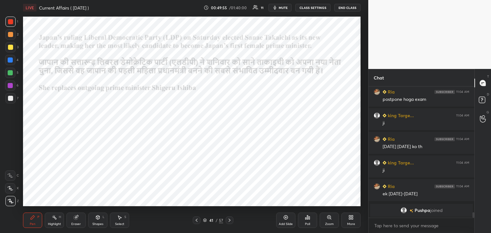
click at [230, 220] on icon at bounding box center [229, 220] width 5 height 5
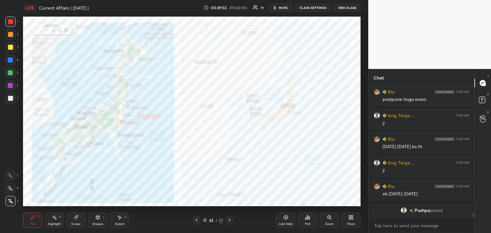
click at [230, 220] on icon at bounding box center [229, 220] width 5 height 5
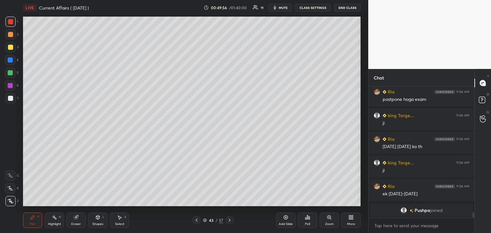
click at [230, 220] on icon at bounding box center [229, 220] width 5 height 5
click at [231, 220] on icon at bounding box center [229, 220] width 5 height 5
click at [231, 221] on icon at bounding box center [229, 220] width 5 height 5
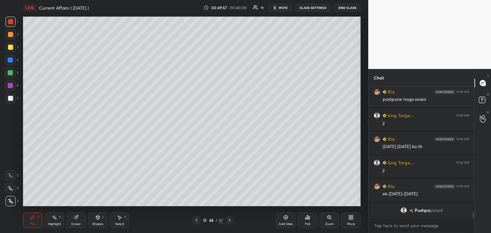
click at [231, 220] on icon at bounding box center [229, 220] width 5 height 5
click at [231, 221] on icon at bounding box center [229, 220] width 5 height 5
click at [231, 222] on icon at bounding box center [229, 220] width 5 height 5
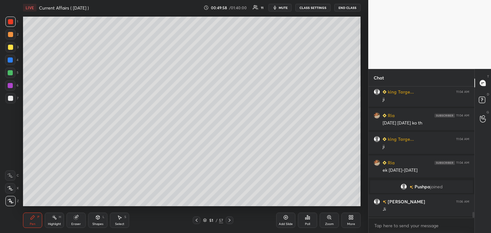
scroll to position [2849, 0]
click at [230, 222] on icon at bounding box center [229, 220] width 5 height 5
click at [230, 221] on icon at bounding box center [230, 220] width 2 height 3
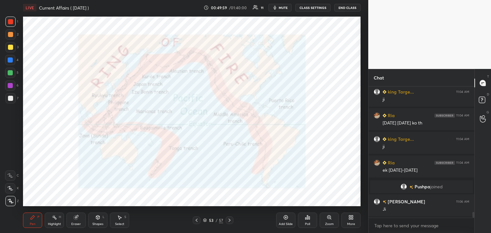
click at [230, 222] on icon at bounding box center [229, 220] width 5 height 5
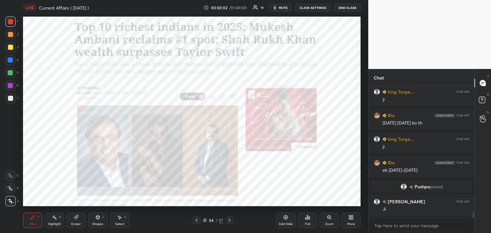
click at [10, 60] on div at bounding box center [10, 60] width 5 height 5
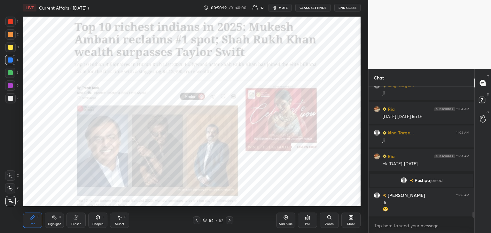
scroll to position [2879, 0]
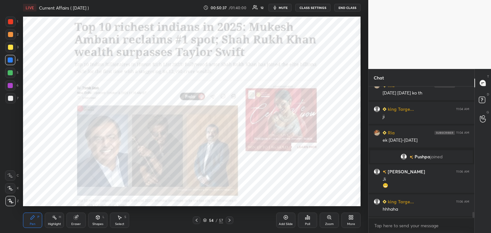
click at [230, 220] on icon at bounding box center [229, 220] width 5 height 5
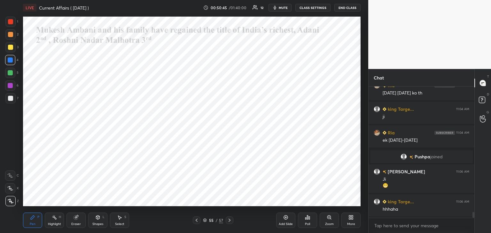
click at [195, 220] on icon at bounding box center [196, 220] width 5 height 5
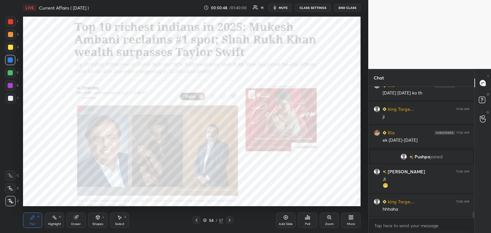
scroll to position [2903, 0]
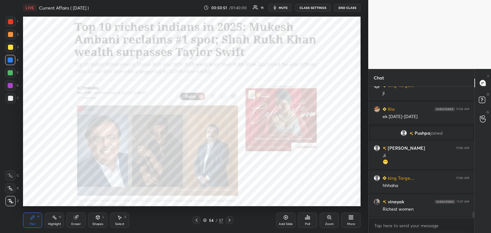
click at [228, 222] on icon at bounding box center [229, 220] width 5 height 5
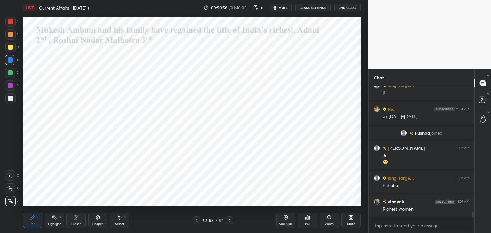
click at [9, 84] on div at bounding box center [10, 85] width 5 height 5
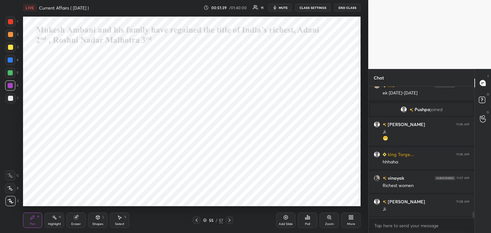
click at [230, 220] on icon at bounding box center [230, 220] width 2 height 3
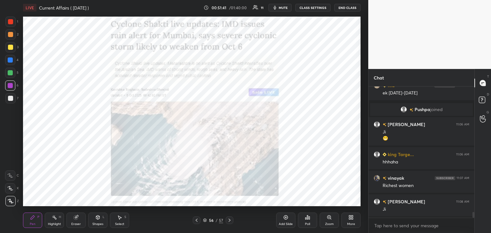
click at [11, 22] on div at bounding box center [10, 21] width 5 height 5
click at [231, 222] on icon at bounding box center [229, 220] width 5 height 5
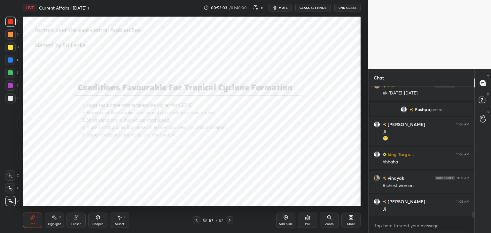
click at [11, 61] on div at bounding box center [10, 60] width 5 height 5
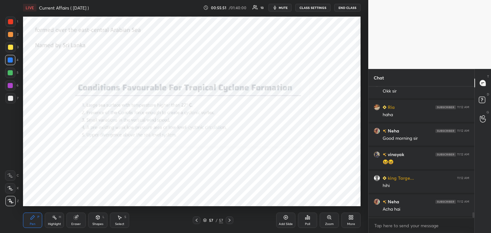
scroll to position [3107, 0]
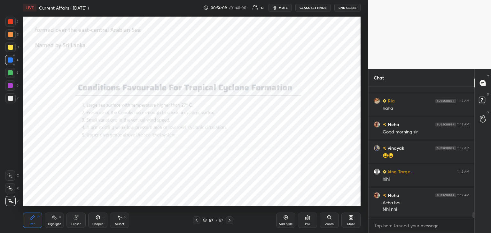
click at [283, 224] on div "Add Slide" at bounding box center [286, 224] width 14 height 3
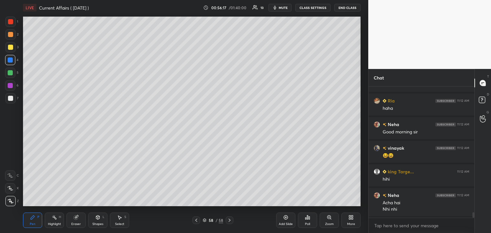
click at [10, 98] on div at bounding box center [10, 98] width 5 height 5
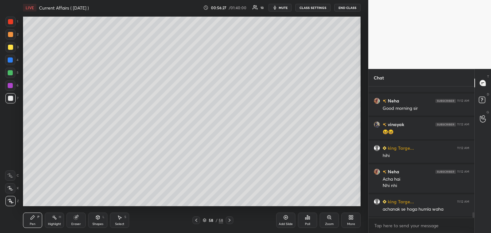
click at [196, 222] on icon at bounding box center [196, 220] width 5 height 5
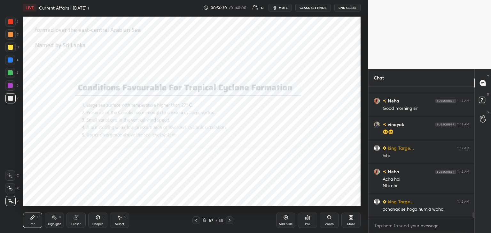
click at [11, 59] on div at bounding box center [10, 60] width 5 height 5
click at [288, 222] on div "Add Slide" at bounding box center [285, 220] width 19 height 15
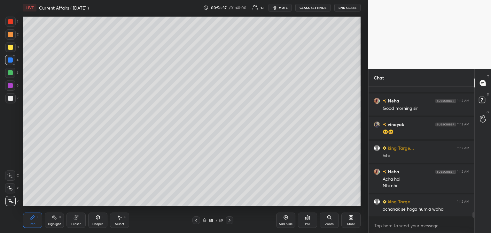
click at [96, 219] on icon at bounding box center [97, 217] width 5 height 5
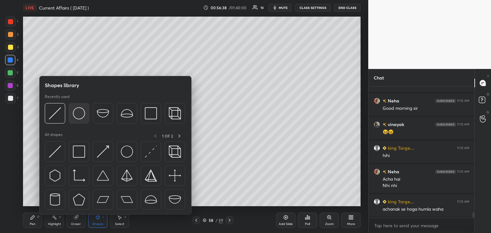
click at [75, 108] on img at bounding box center [79, 113] width 12 height 12
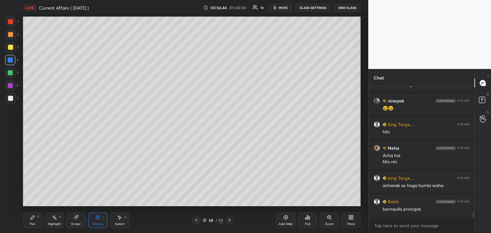
click at [34, 220] on div "Pen P" at bounding box center [32, 220] width 19 height 15
click at [8, 49] on div at bounding box center [10, 47] width 5 height 5
click at [98, 224] on div "Shapes" at bounding box center [97, 224] width 11 height 3
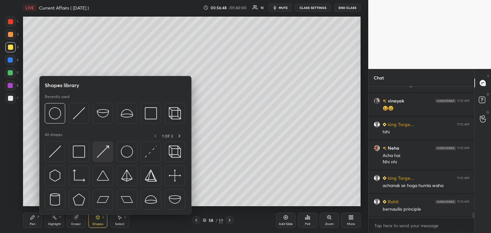
click at [101, 149] on img at bounding box center [103, 152] width 12 height 12
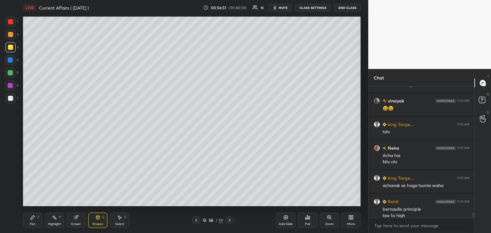
scroll to position [3161, 0]
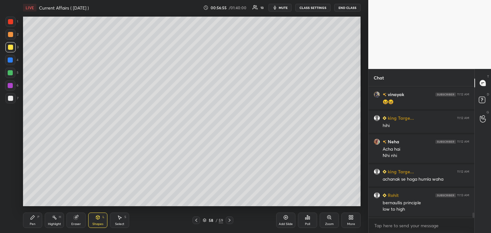
click at [11, 73] on div at bounding box center [10, 72] width 5 height 5
click at [37, 220] on div "Pen P" at bounding box center [32, 220] width 19 height 15
click at [10, 96] on div at bounding box center [10, 98] width 5 height 5
click at [10, 73] on div at bounding box center [10, 72] width 5 height 5
click at [11, 48] on div at bounding box center [10, 47] width 5 height 5
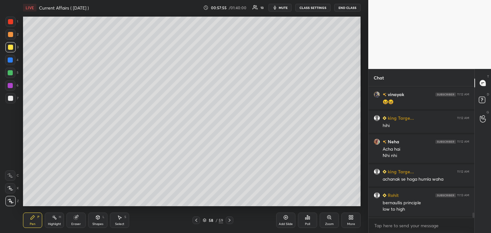
click at [12, 85] on div at bounding box center [10, 85] width 5 height 5
click at [11, 22] on div at bounding box center [10, 21] width 5 height 5
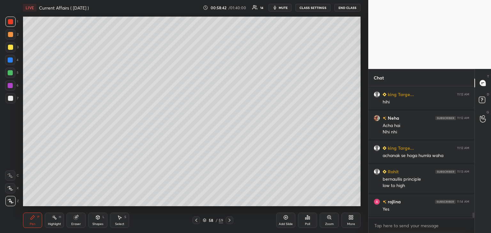
click at [13, 94] on div at bounding box center [10, 98] width 10 height 10
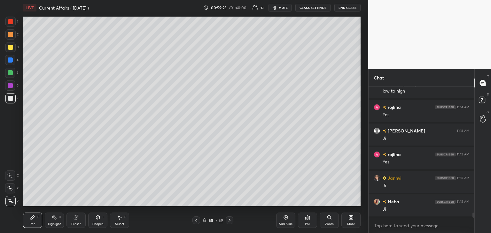
scroll to position [3303, 0]
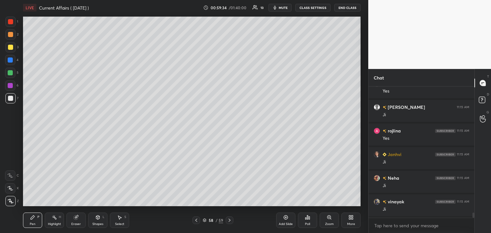
click at [290, 220] on div "Add Slide" at bounding box center [285, 220] width 19 height 15
click at [80, 223] on div "Eraser" at bounding box center [76, 224] width 10 height 3
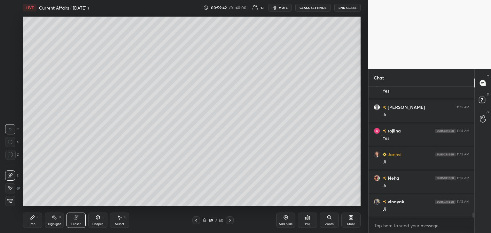
click at [13, 201] on span "Erase all" at bounding box center [10, 201] width 10 height 4
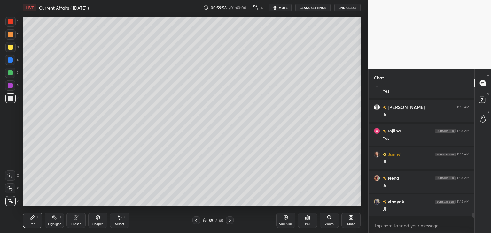
click at [12, 74] on div at bounding box center [10, 72] width 5 height 5
click at [96, 221] on div "Shapes L" at bounding box center [97, 220] width 19 height 15
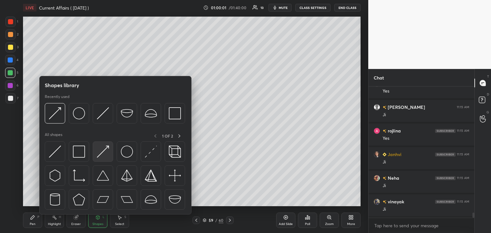
click at [100, 150] on img at bounding box center [103, 152] width 12 height 12
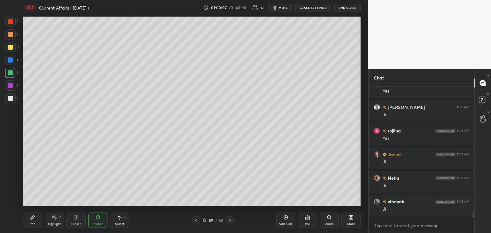
click at [30, 223] on div "Pen" at bounding box center [33, 224] width 6 height 3
click at [12, 98] on div at bounding box center [10, 98] width 5 height 5
click at [11, 48] on div at bounding box center [10, 47] width 5 height 5
click at [99, 221] on div "Shapes L" at bounding box center [97, 220] width 19 height 15
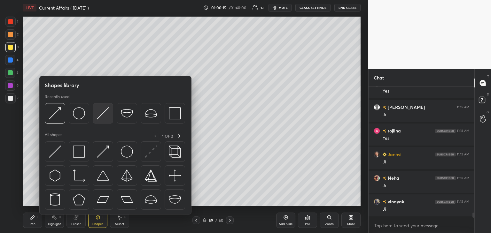
click at [102, 115] on img at bounding box center [103, 113] width 12 height 12
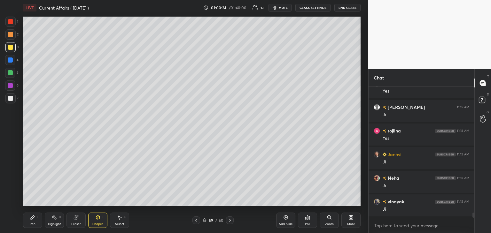
click at [35, 222] on div "Pen P" at bounding box center [32, 220] width 19 height 15
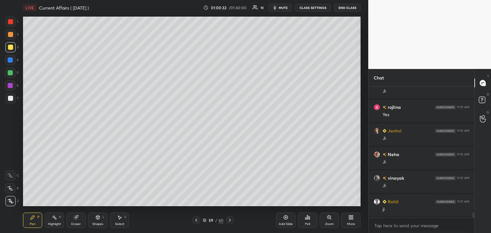
scroll to position [3350, 0]
click at [11, 98] on div at bounding box center [10, 98] width 5 height 5
click at [11, 62] on div at bounding box center [10, 60] width 5 height 5
click at [195, 220] on icon at bounding box center [196, 220] width 5 height 5
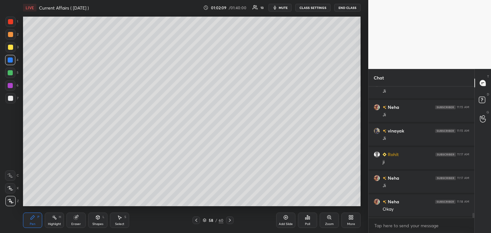
click at [196, 219] on icon at bounding box center [196, 220] width 5 height 5
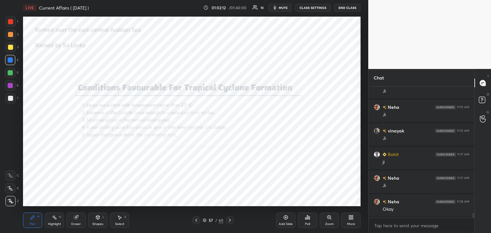
scroll to position [3398, 0]
click at [284, 221] on div "Add Slide" at bounding box center [285, 220] width 19 height 15
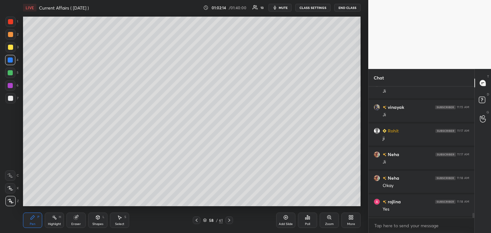
click at [13, 21] on div at bounding box center [10, 21] width 5 height 5
click at [11, 97] on div at bounding box center [10, 98] width 5 height 5
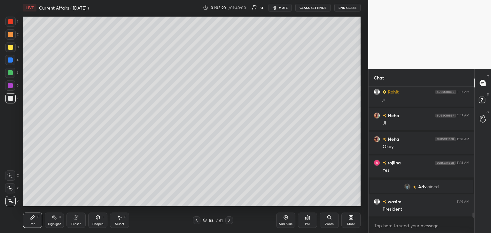
scroll to position [3302, 0]
click at [290, 219] on div "Add Slide" at bounding box center [285, 220] width 19 height 15
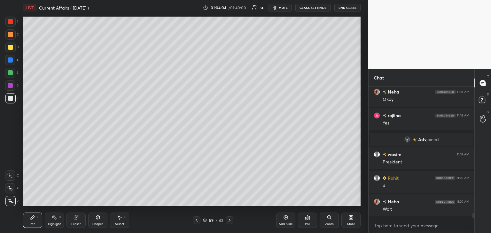
scroll to position [3373, 0]
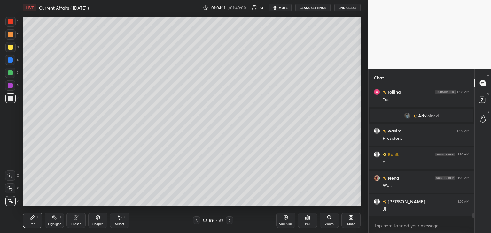
click at [196, 219] on icon at bounding box center [196, 220] width 5 height 5
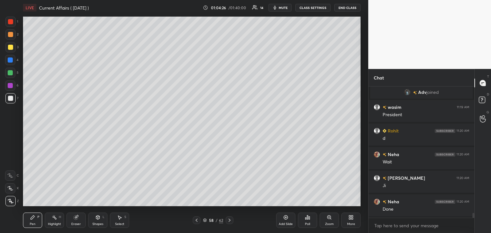
click at [228, 218] on icon at bounding box center [229, 220] width 5 height 5
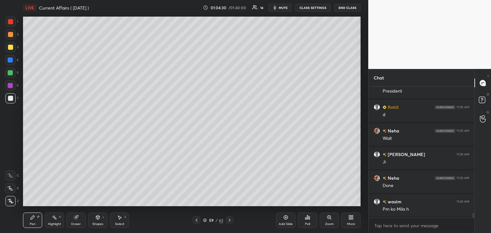
click at [11, 88] on div at bounding box center [10, 85] width 5 height 5
click at [11, 100] on div at bounding box center [10, 98] width 5 height 5
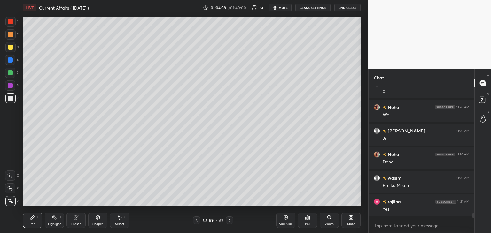
click at [78, 221] on div "Eraser" at bounding box center [75, 220] width 19 height 15
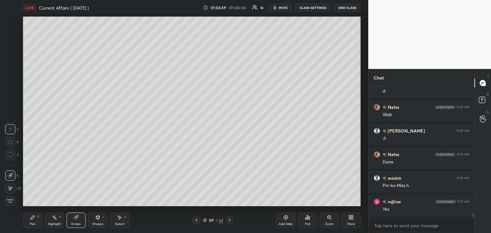
click at [98, 221] on div "Shapes L" at bounding box center [97, 220] width 19 height 15
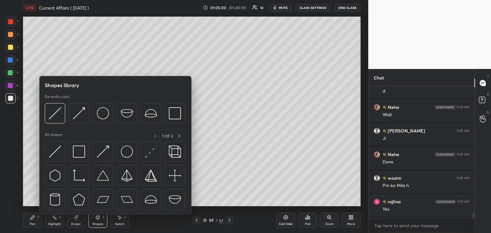
click at [36, 219] on div "Pen P" at bounding box center [32, 220] width 19 height 15
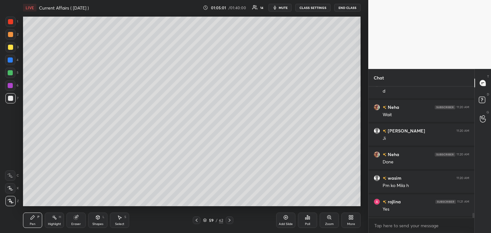
click at [9, 73] on div at bounding box center [10, 72] width 5 height 5
click at [12, 100] on div at bounding box center [10, 98] width 5 height 5
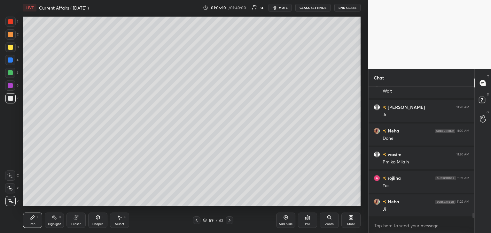
scroll to position [3492, 0]
click at [230, 222] on icon at bounding box center [229, 220] width 5 height 5
click at [230, 220] on icon at bounding box center [229, 220] width 5 height 5
click at [231, 219] on icon at bounding box center [229, 220] width 5 height 5
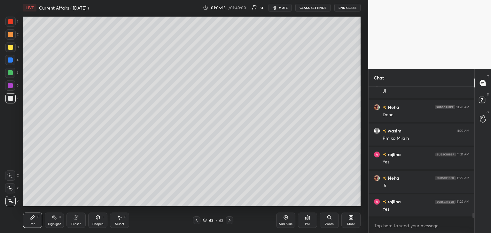
click at [231, 219] on icon at bounding box center [229, 220] width 5 height 5
click at [232, 220] on icon at bounding box center [229, 220] width 5 height 5
click at [229, 221] on icon at bounding box center [229, 220] width 5 height 5
click at [310, 221] on div "Poll" at bounding box center [307, 220] width 19 height 15
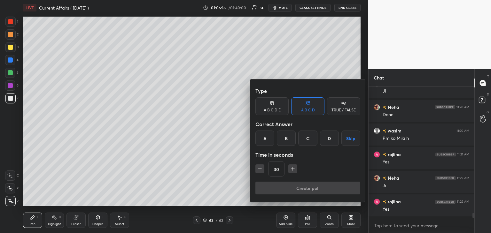
click at [278, 223] on div at bounding box center [245, 116] width 491 height 233
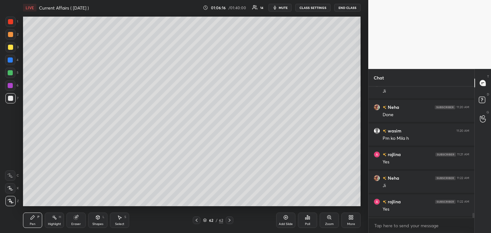
click at [287, 223] on div "Add Slide" at bounding box center [286, 224] width 14 height 3
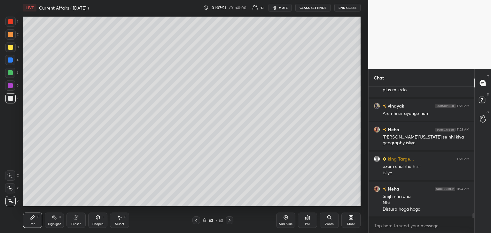
scroll to position [3854, 0]
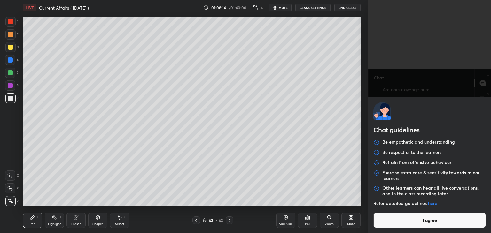
click at [387, 224] on body "1 2 3 4 5 6 7 C X Z C X Z E E Erase all H H LIVE Current Affairs ( [DATE] ) 01:…" at bounding box center [245, 116] width 491 height 233
click at [387, 224] on button "I agree" at bounding box center [429, 220] width 113 height 15
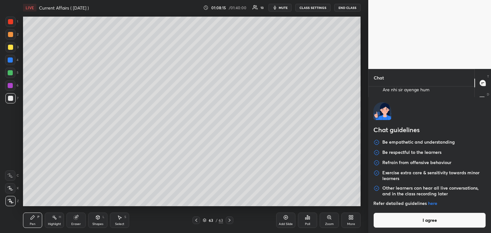
type textarea "x"
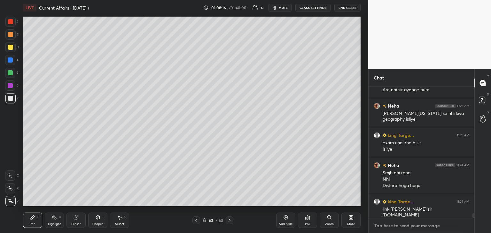
click at [386, 225] on textarea at bounding box center [422, 226] width 96 height 10
paste textarea "[URL][DOMAIN_NAME]"
type textarea "[URL][DOMAIN_NAME]"
type textarea "x"
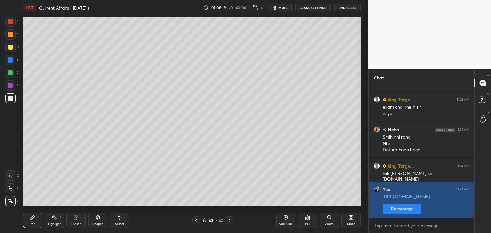
click at [398, 208] on button "Pin message" at bounding box center [402, 209] width 38 height 10
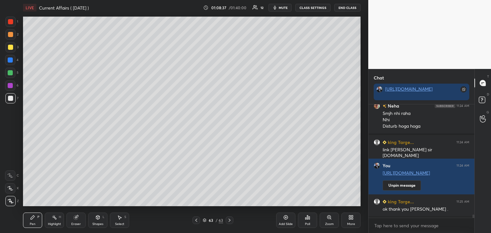
scroll to position [3955, 0]
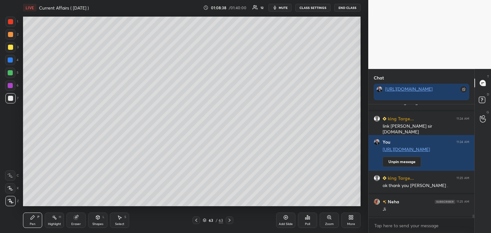
click at [205, 222] on icon at bounding box center [204, 221] width 3 height 1
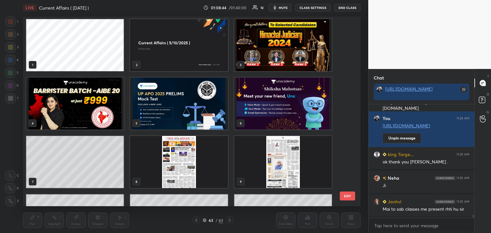
scroll to position [0, 0]
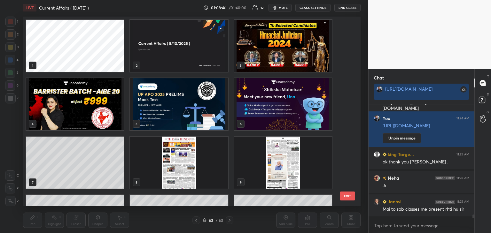
click at [298, 45] on img "grid" at bounding box center [283, 46] width 98 height 52
click at [299, 45] on img "grid" at bounding box center [283, 46] width 98 height 52
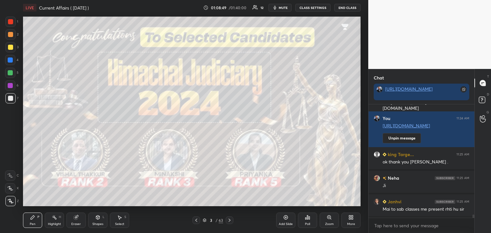
click at [11, 23] on div at bounding box center [10, 21] width 5 height 5
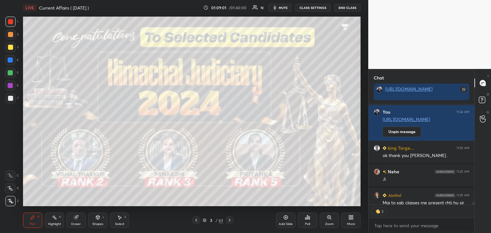
scroll to position [4022, 0]
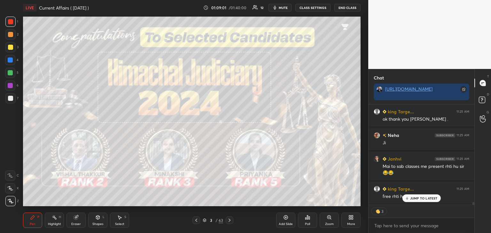
click at [230, 221] on icon at bounding box center [229, 220] width 5 height 5
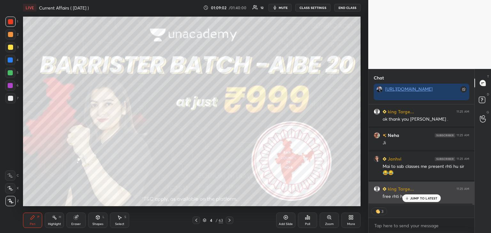
click at [417, 199] on p "JUMP TO LATEST" at bounding box center [423, 199] width 27 height 4
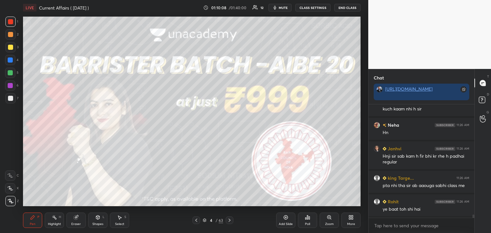
scroll to position [4152, 0]
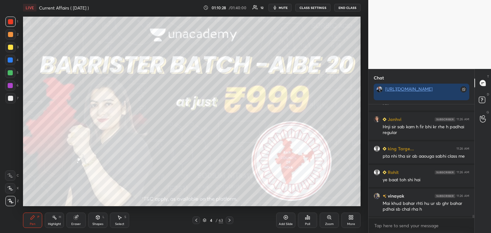
click at [231, 220] on icon at bounding box center [229, 220] width 5 height 5
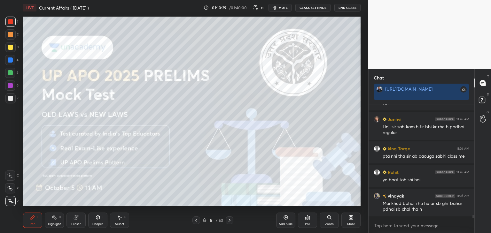
scroll to position [4175, 0]
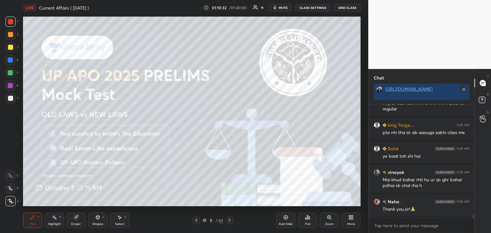
click at [230, 221] on icon at bounding box center [229, 220] width 5 height 5
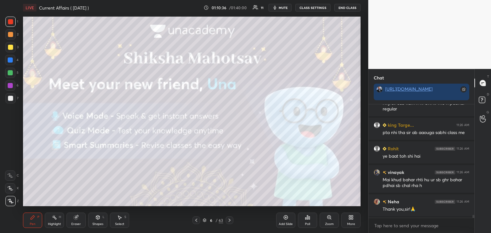
click at [231, 222] on icon at bounding box center [229, 220] width 5 height 5
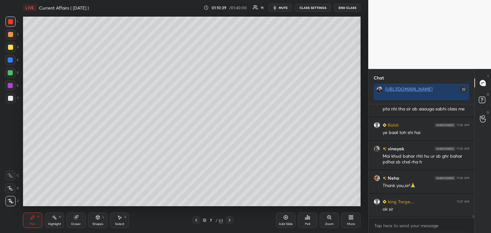
scroll to position [2, 2]
click at [350, 7] on button "End Class" at bounding box center [347, 8] width 26 height 8
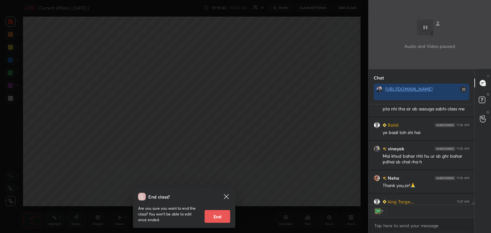
click at [220, 217] on button "End" at bounding box center [218, 216] width 26 height 13
type textarea "x"
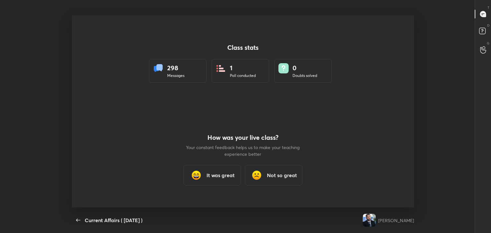
scroll to position [31777, 31484]
